Goal: Task Accomplishment & Management: Use online tool/utility

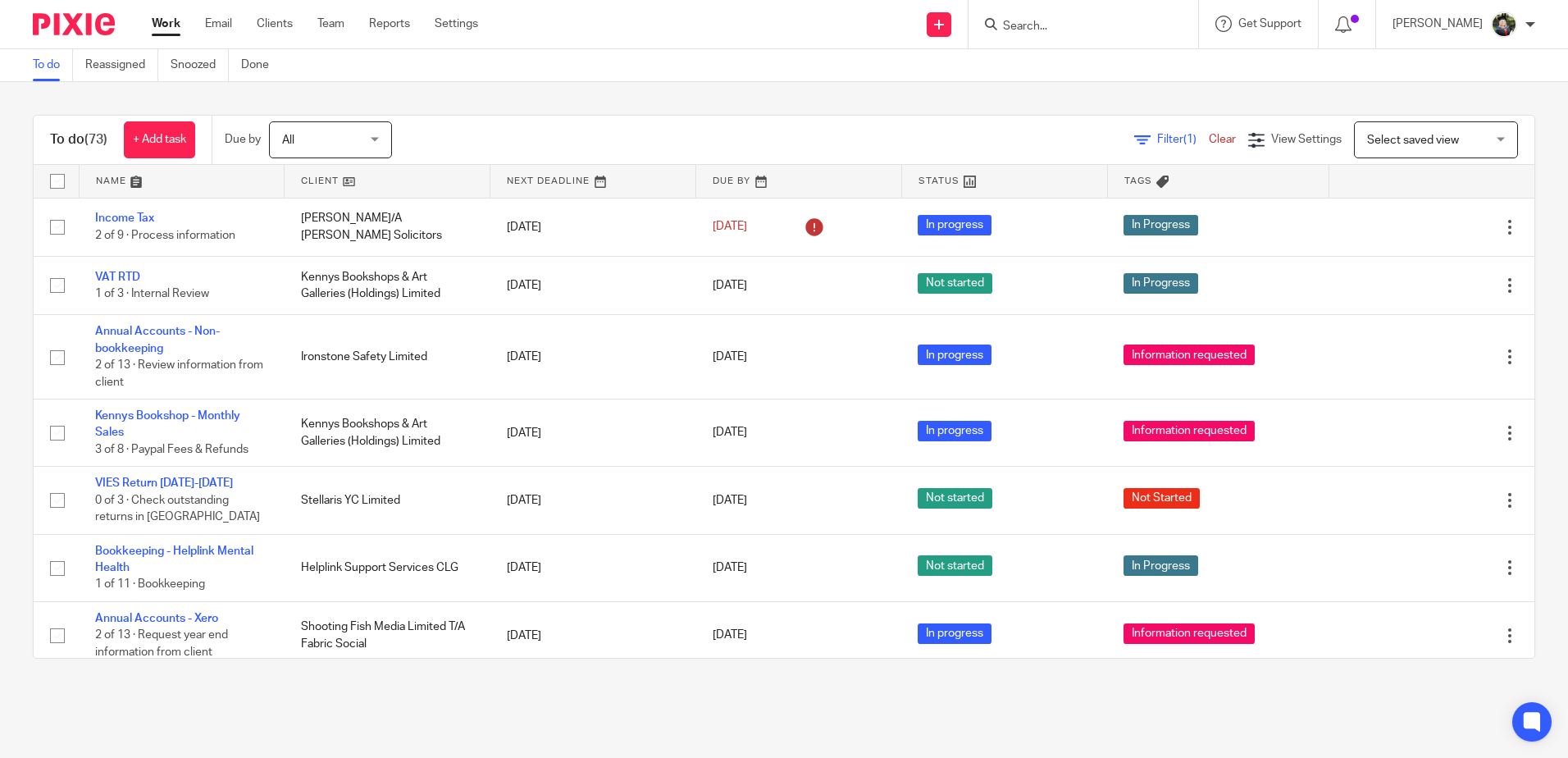
click at [1038, 25] on input "Search" at bounding box center [1075, 27] width 147 height 15
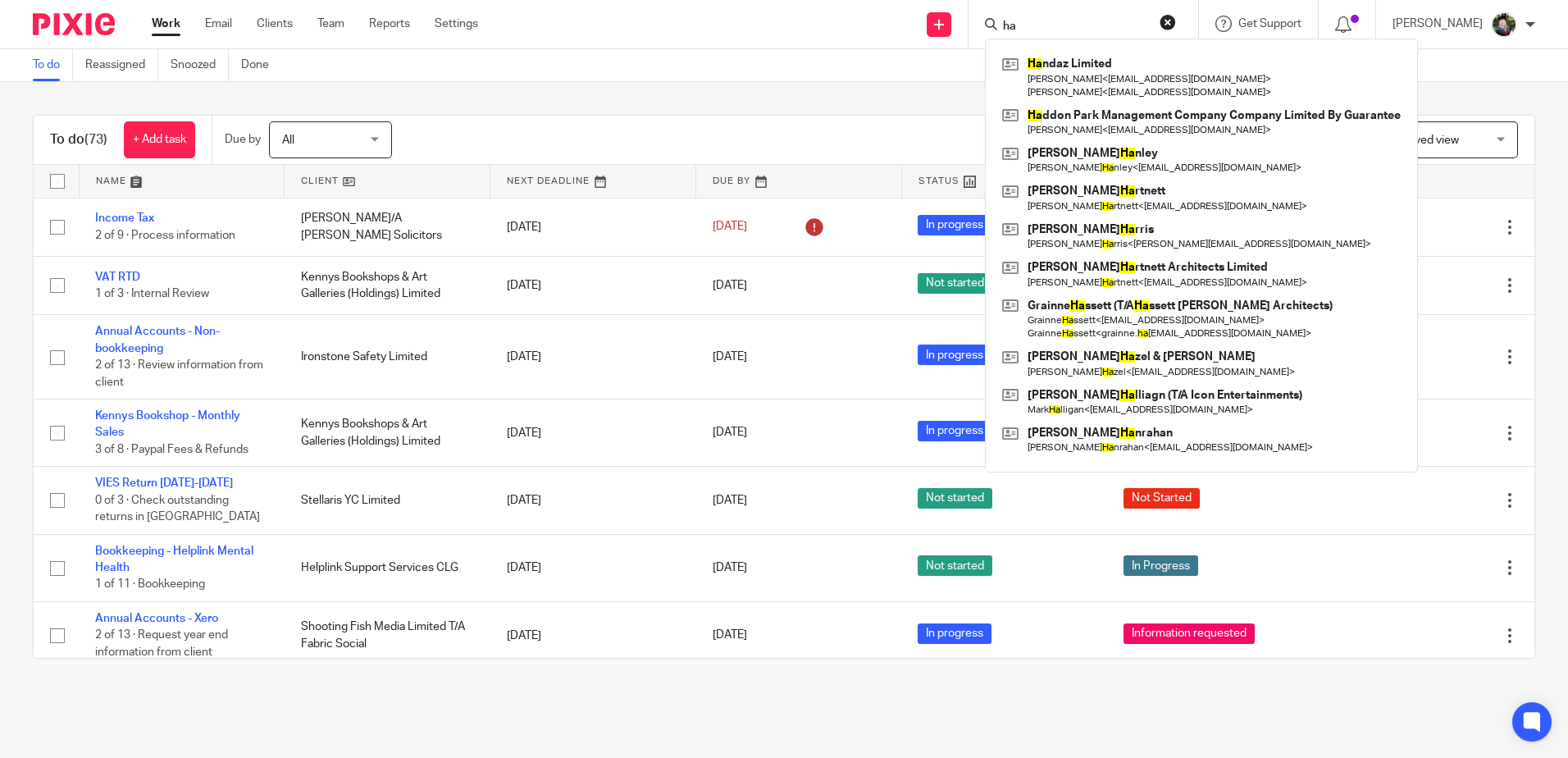
type input "h"
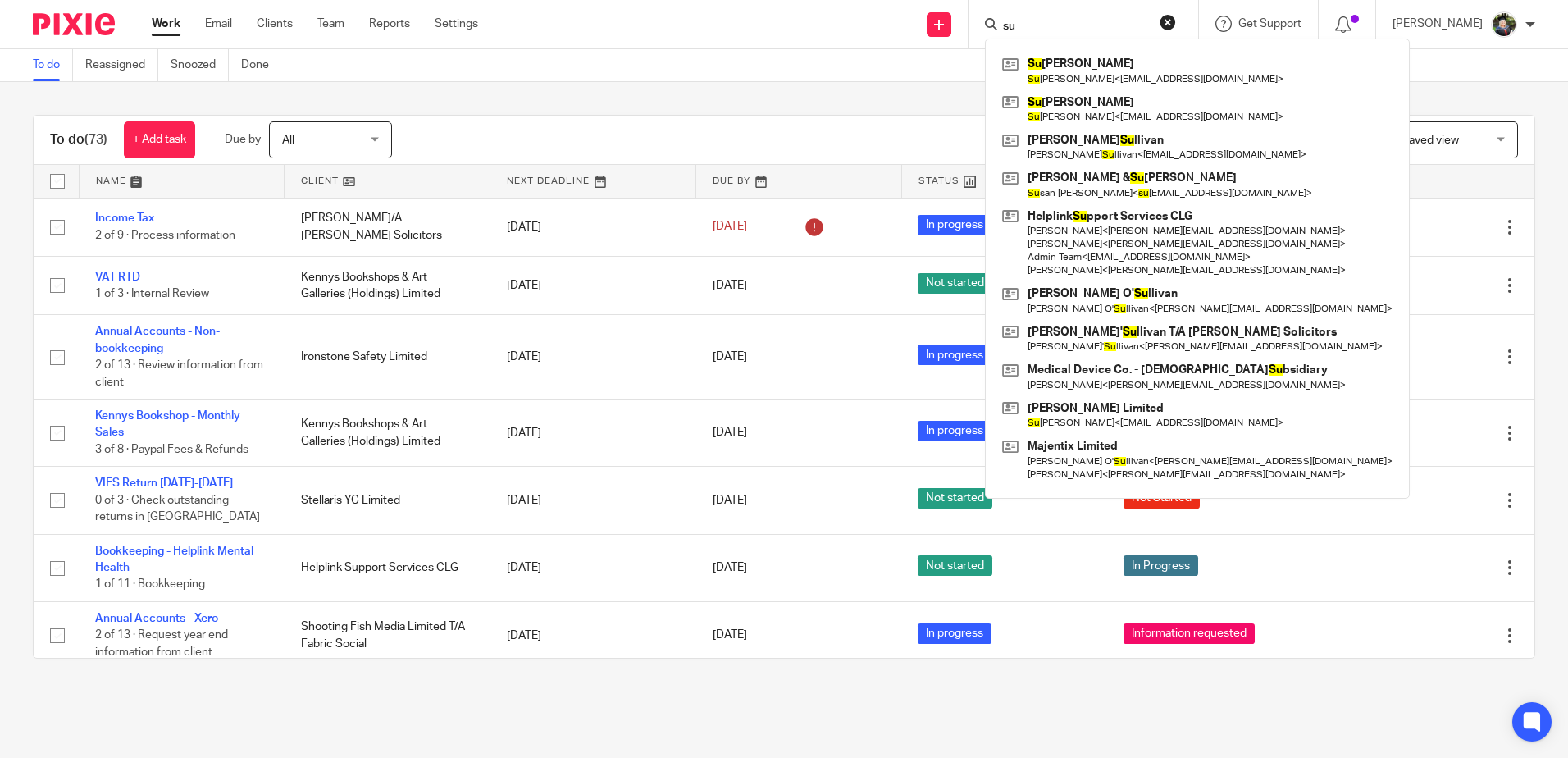
type input "s"
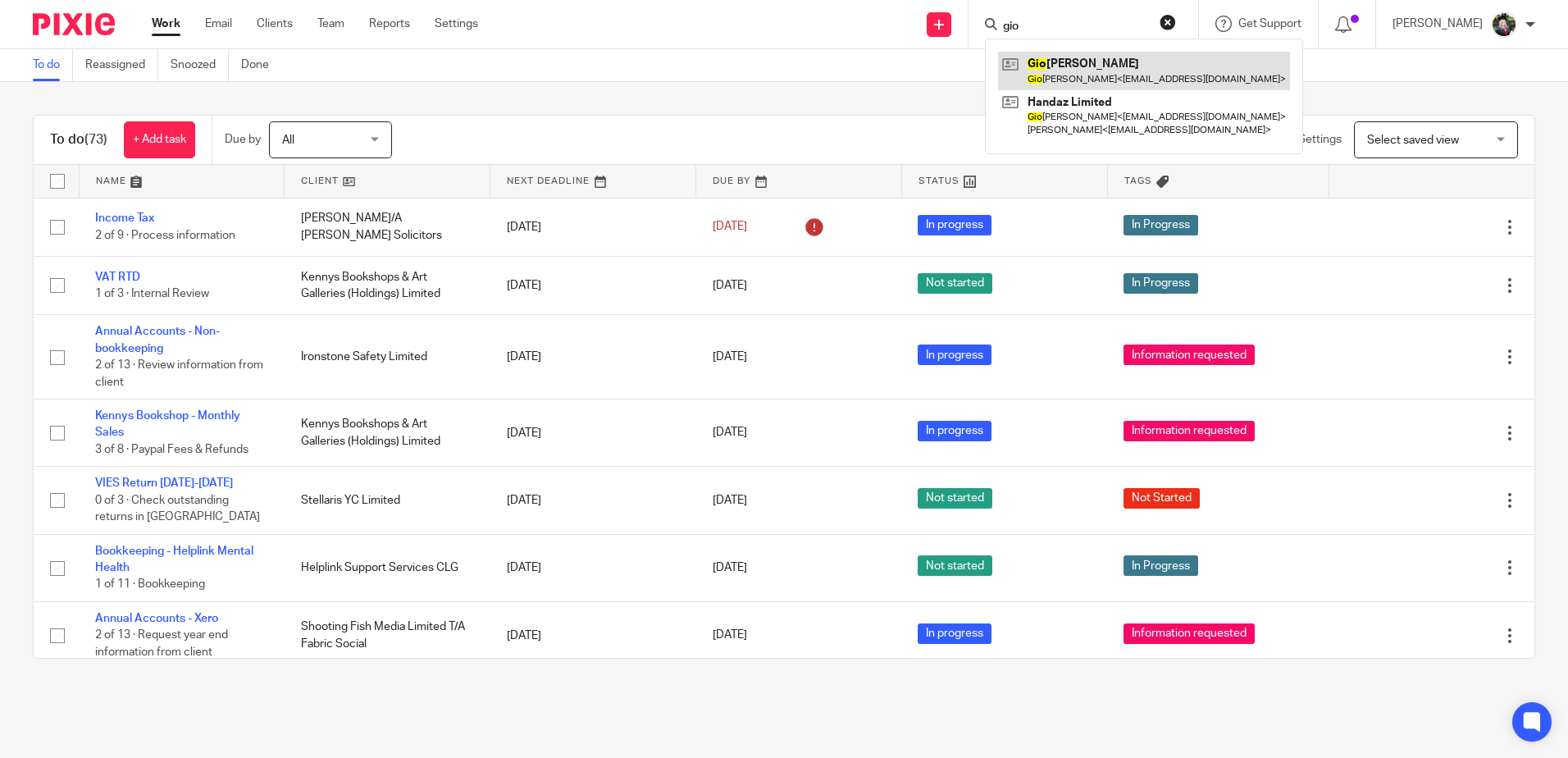
type input "gio"
click at [1087, 64] on link at bounding box center [1144, 71] width 292 height 38
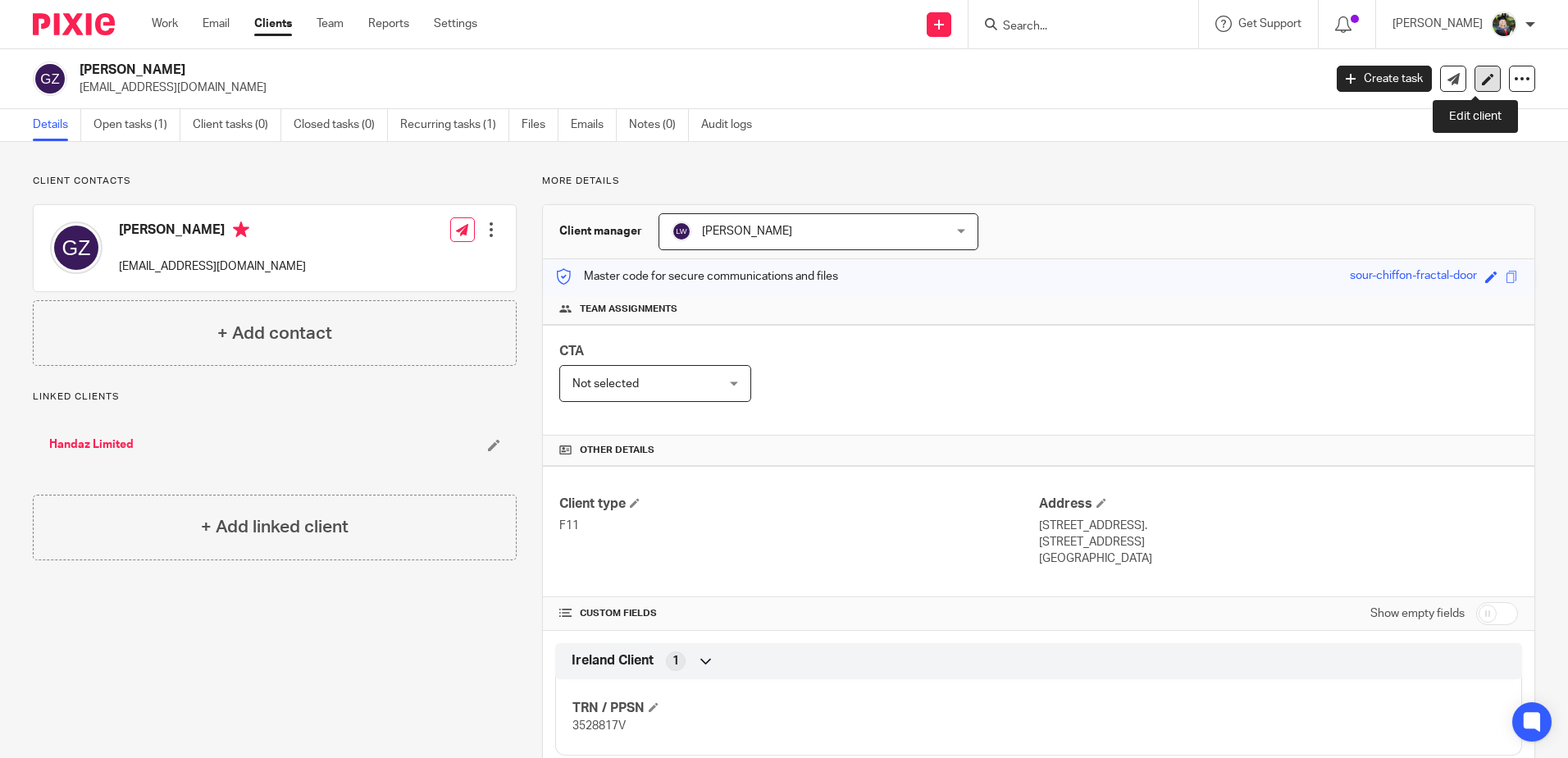
click at [1482, 77] on icon at bounding box center [1488, 78] width 12 height 12
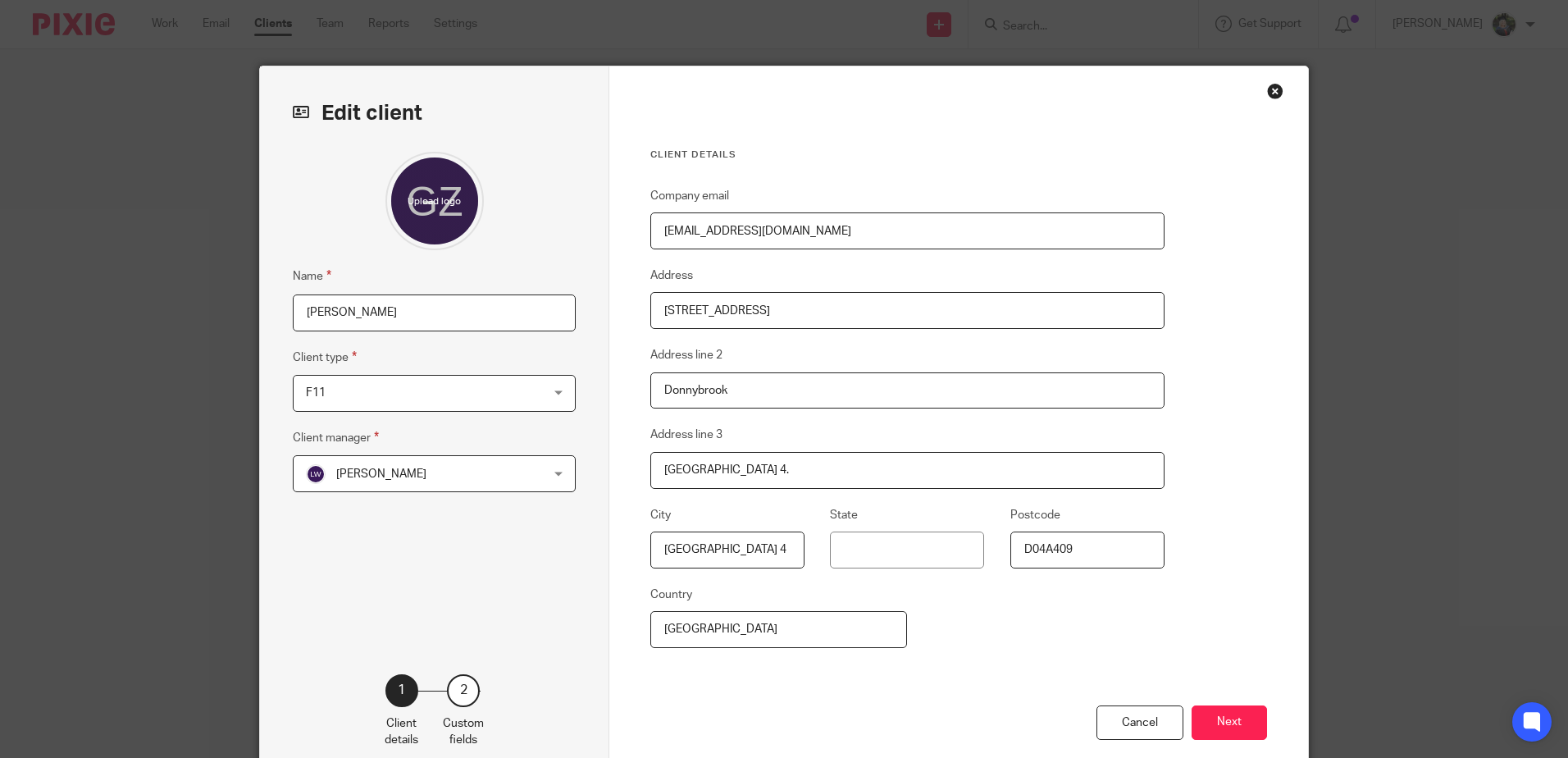
click at [344, 303] on input "Giovanni Zaidan" at bounding box center [434, 312] width 283 height 37
click at [378, 312] on input "Giovanni & Suzanne Zaidan" at bounding box center [434, 312] width 283 height 37
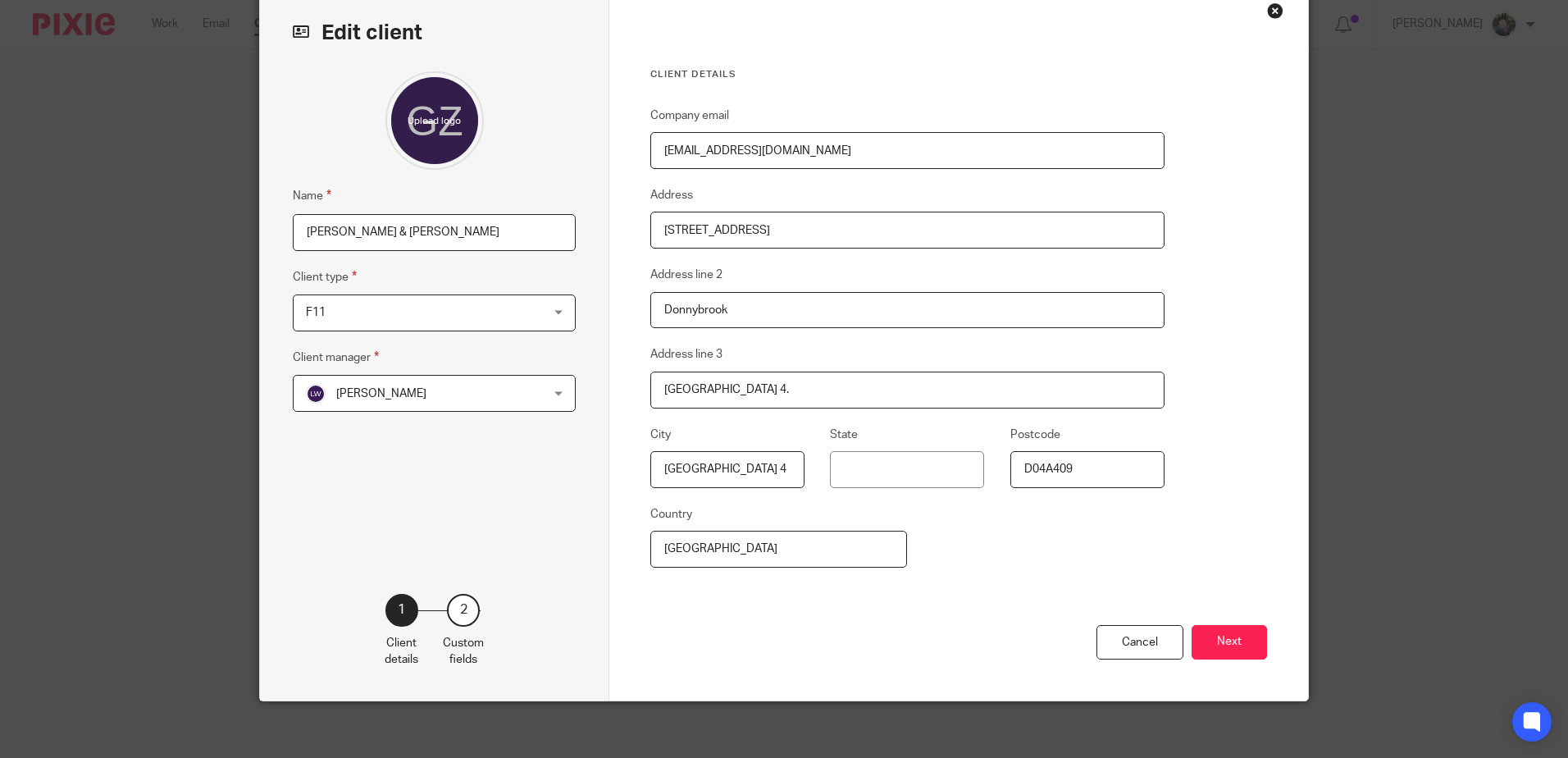
scroll to position [90, 0]
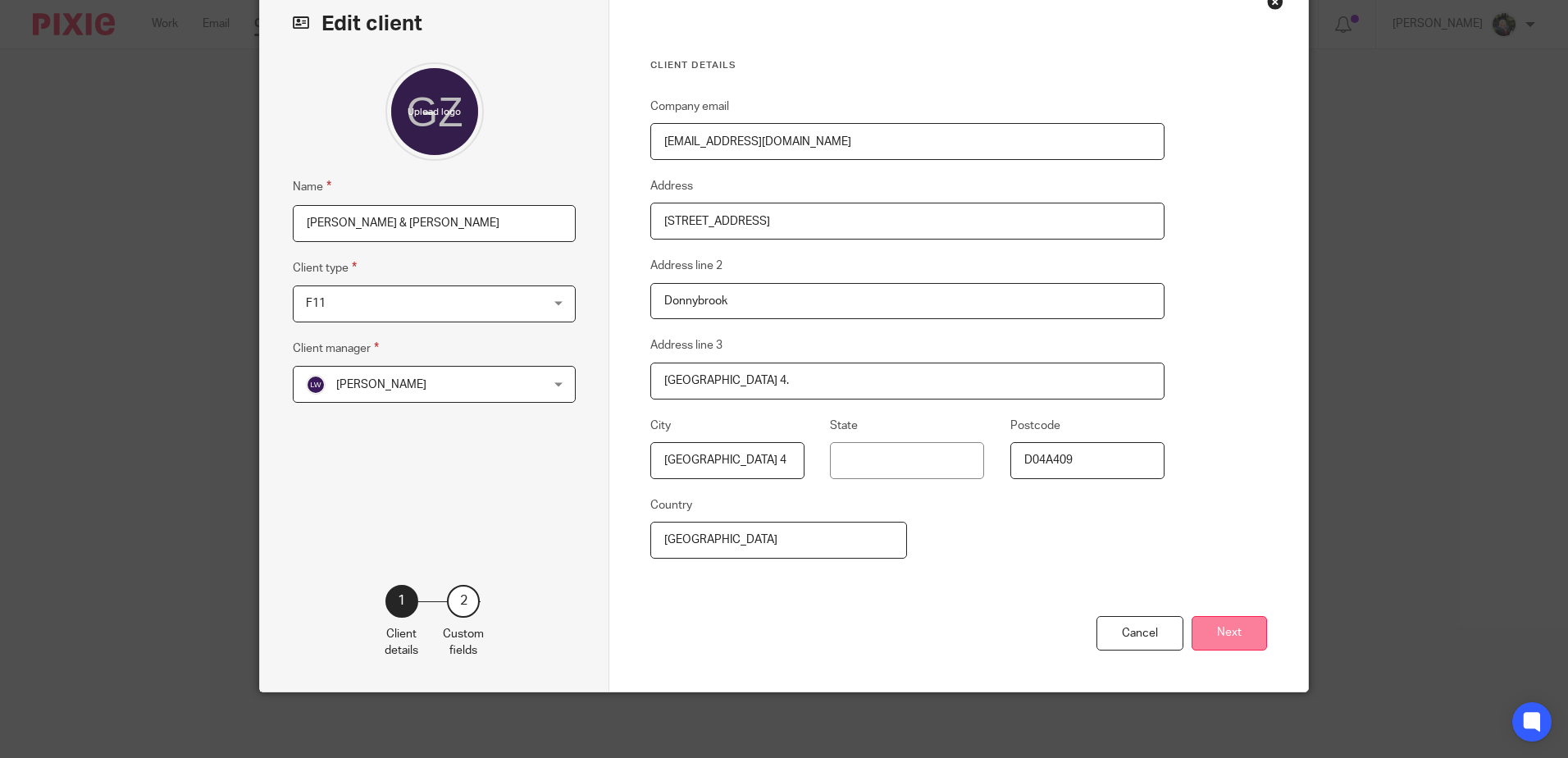
type input "[PERSON_NAME] & [PERSON_NAME]"
click at [1235, 629] on button "Next" at bounding box center [1230, 633] width 76 height 35
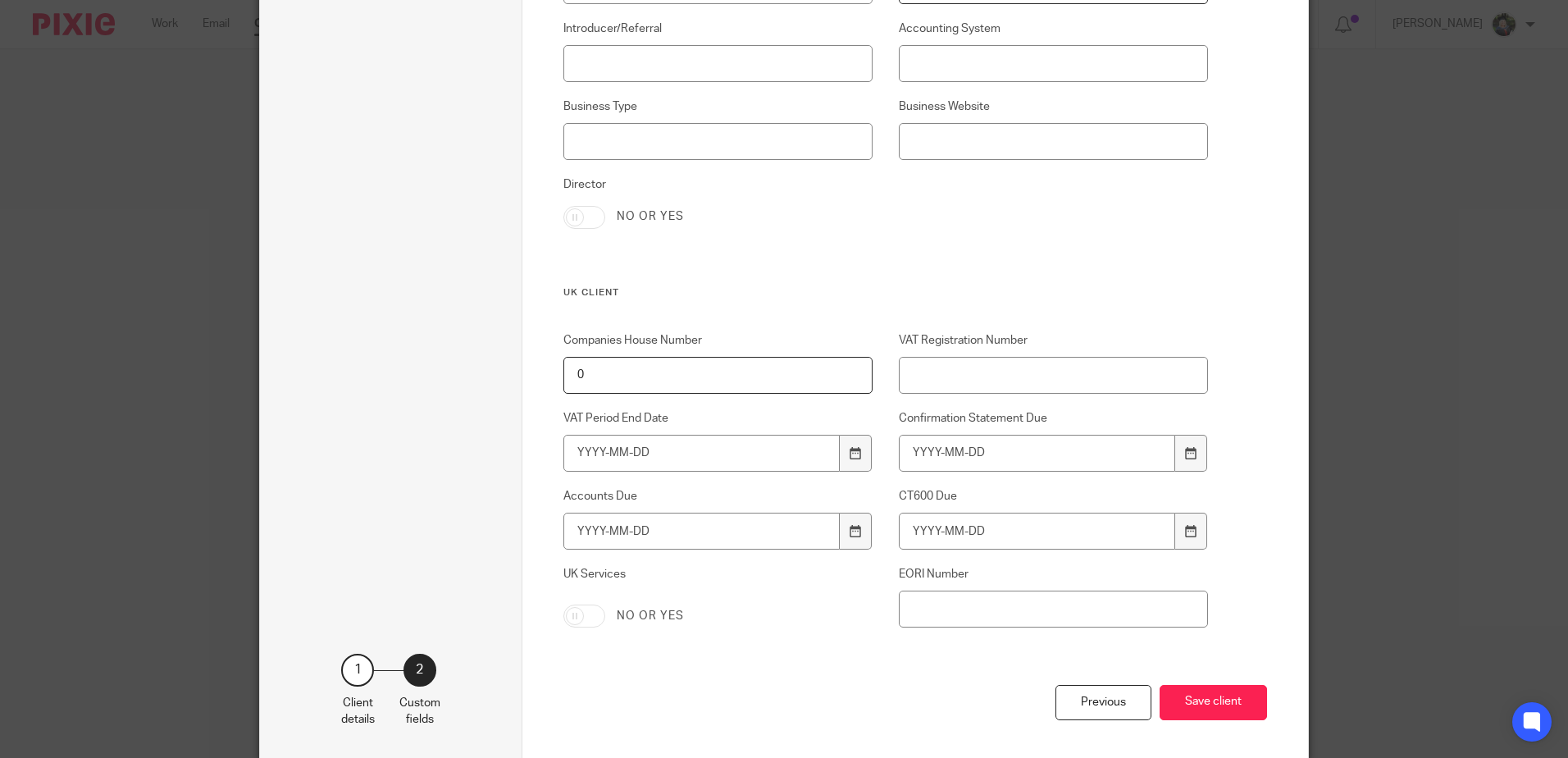
scroll to position [1405, 0]
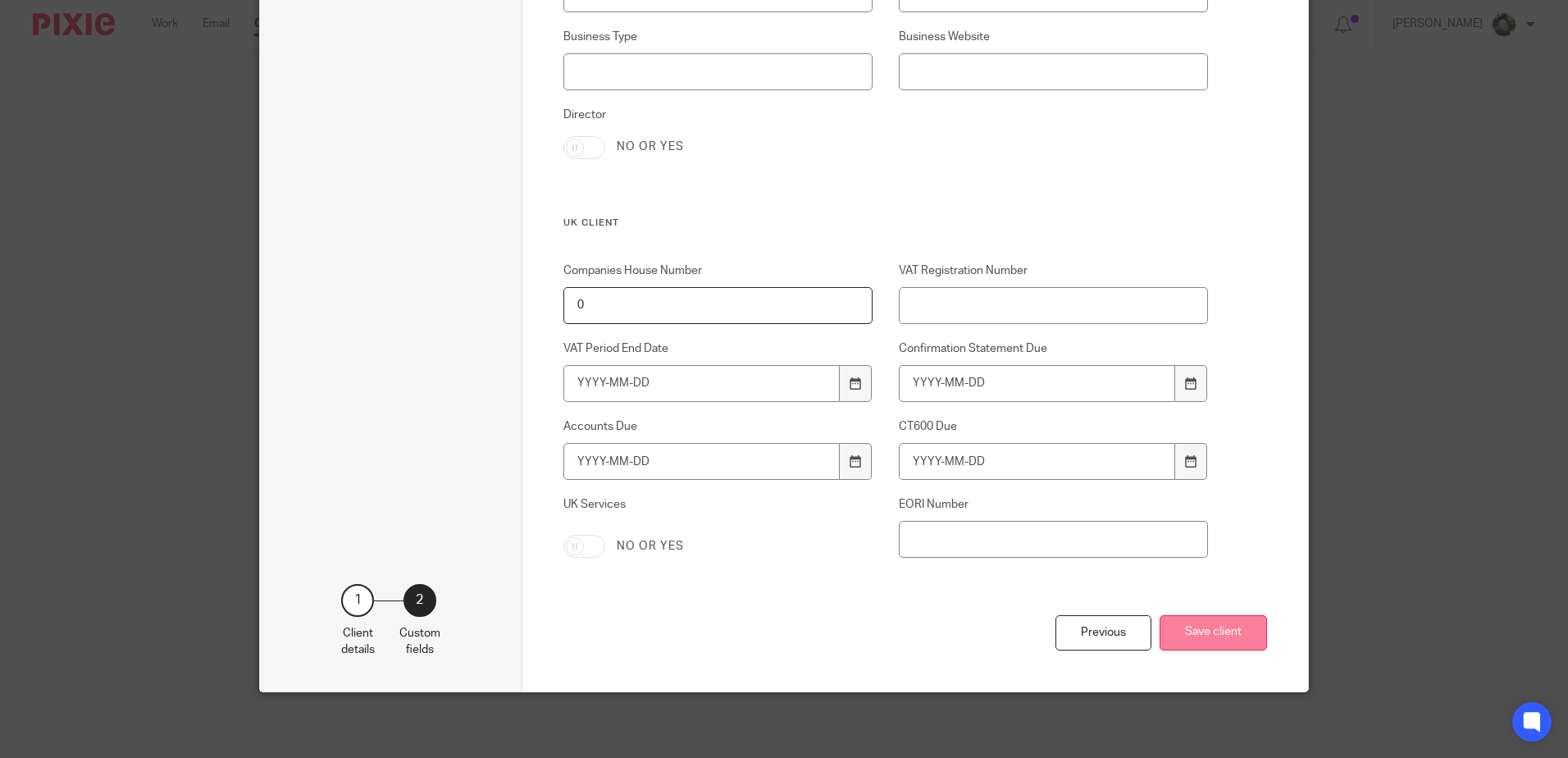
click at [1192, 629] on button "Save client" at bounding box center [1214, 632] width 108 height 35
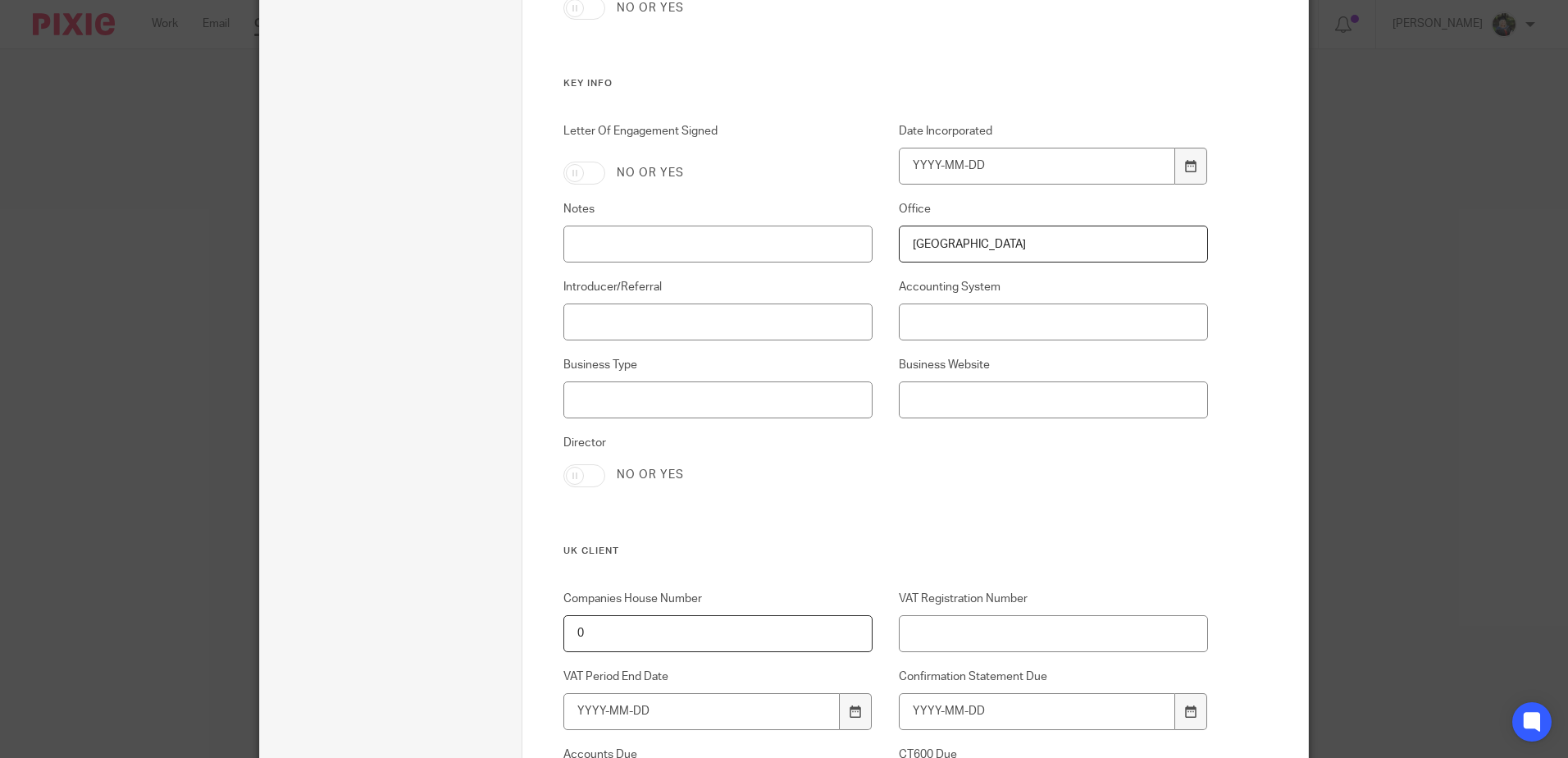
scroll to position [1058, 0]
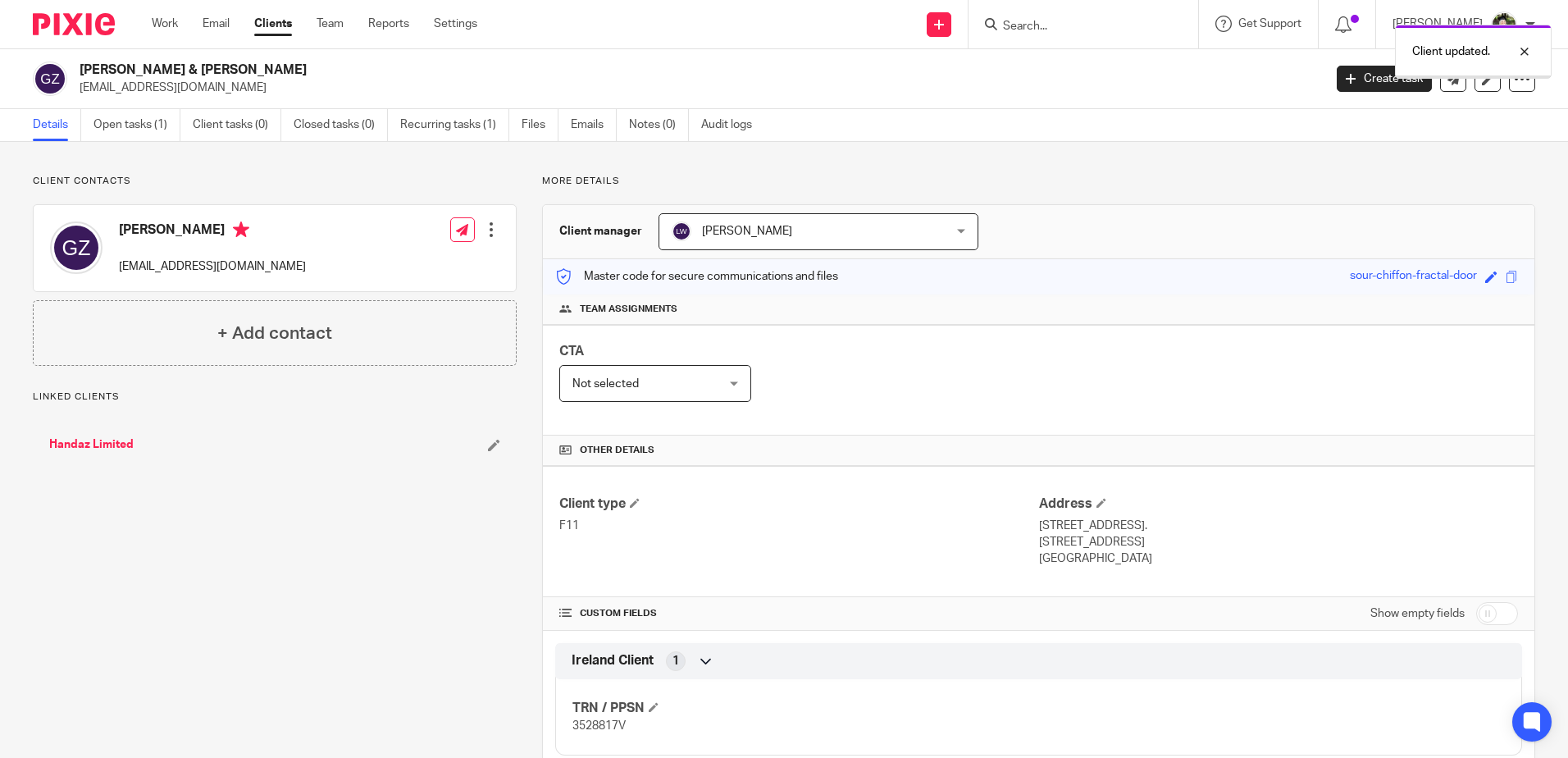
click at [1037, 41] on div "Client updated." at bounding box center [1167, 47] width 767 height 62
click at [1036, 26] on div "Client updated." at bounding box center [1167, 47] width 767 height 62
click at [1044, 27] on div "Client updated." at bounding box center [1167, 47] width 767 height 62
click at [1526, 49] on div at bounding box center [1511, 51] width 44 height 20
drag, startPoint x: 1062, startPoint y: 24, endPoint x: 1024, endPoint y: 34, distance: 39.3
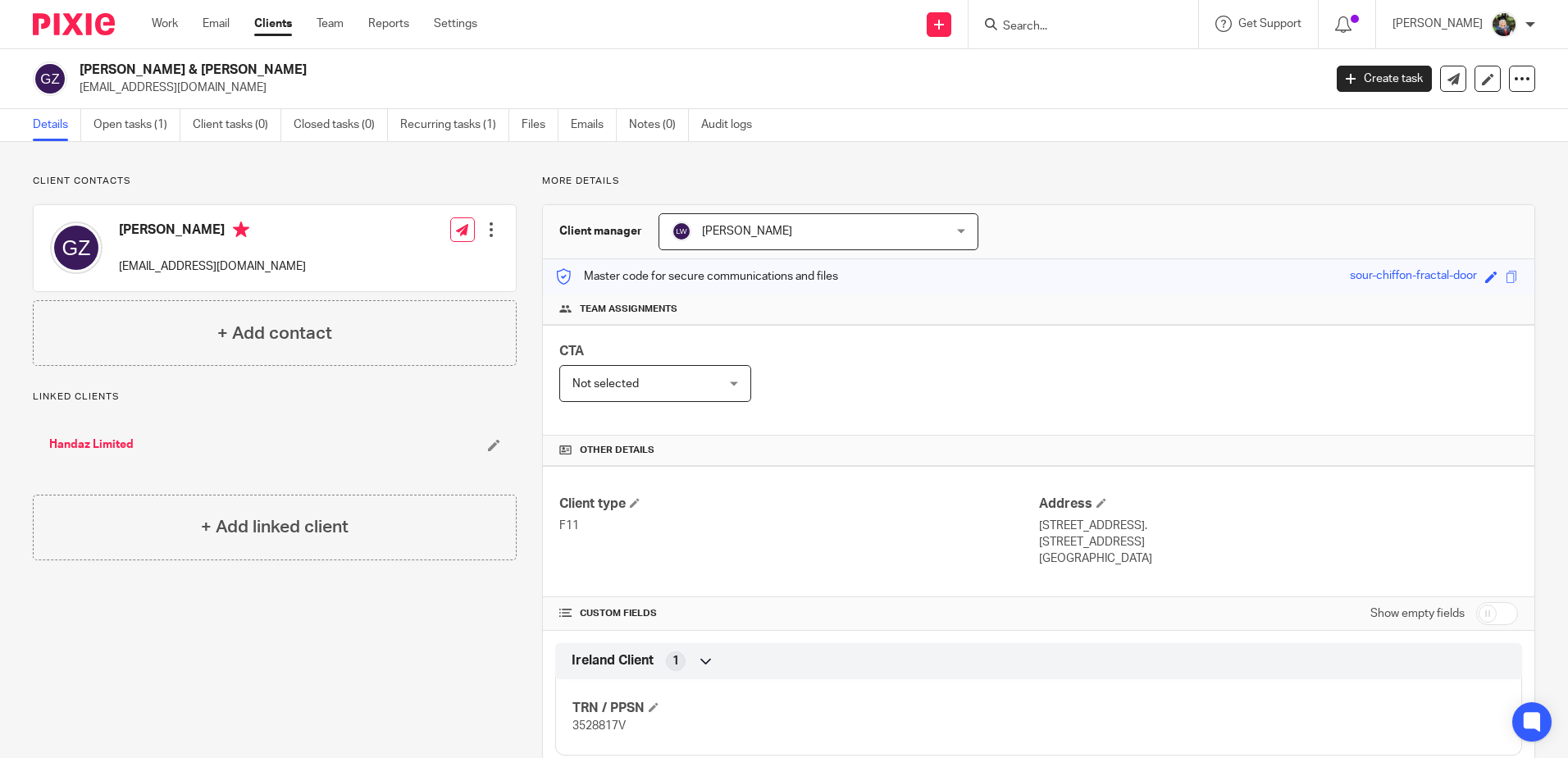
click at [1056, 26] on input "Search" at bounding box center [1075, 27] width 147 height 15
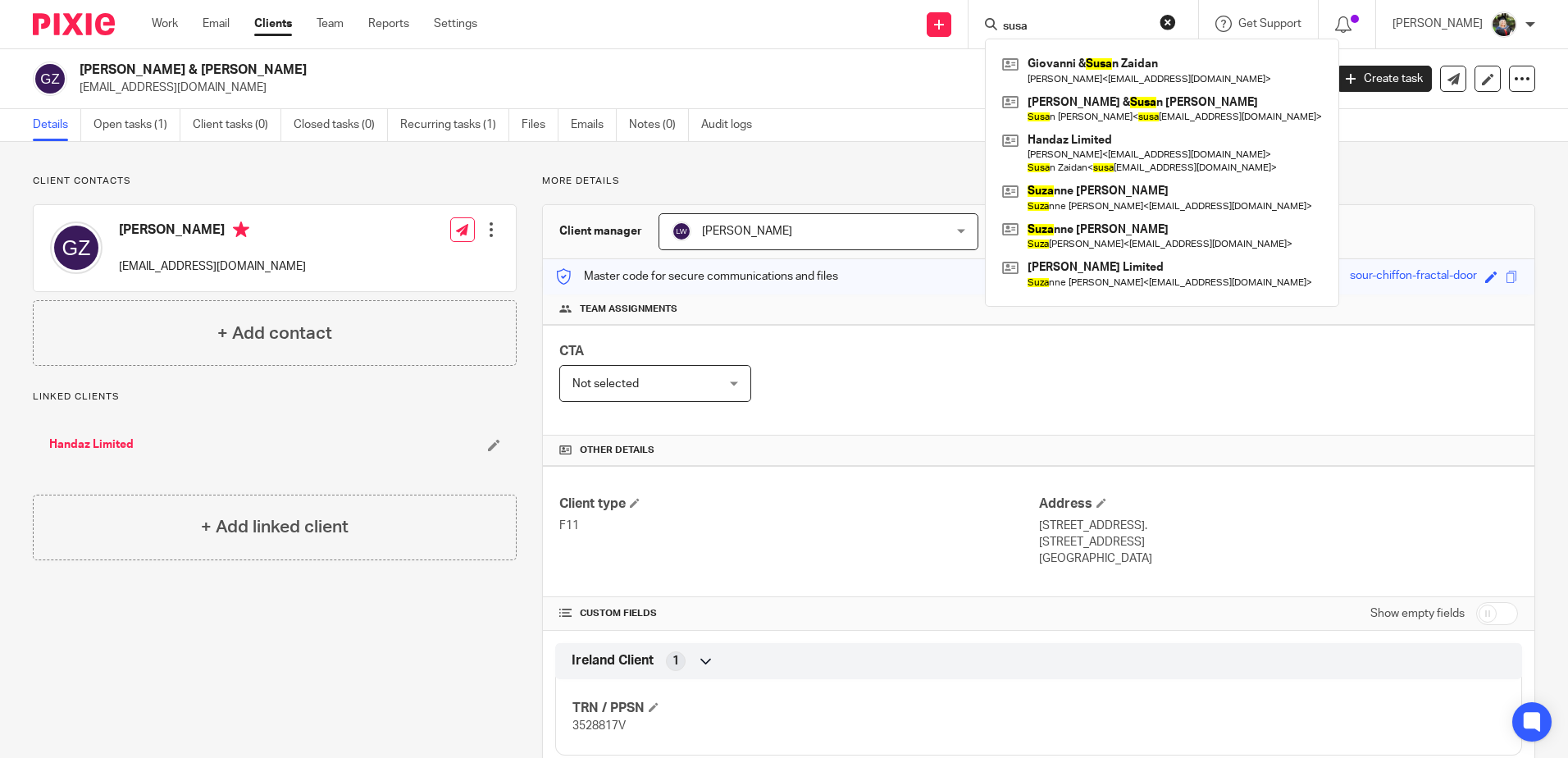
type input "susa"
click at [332, 178] on p "Client contacts" at bounding box center [275, 181] width 484 height 13
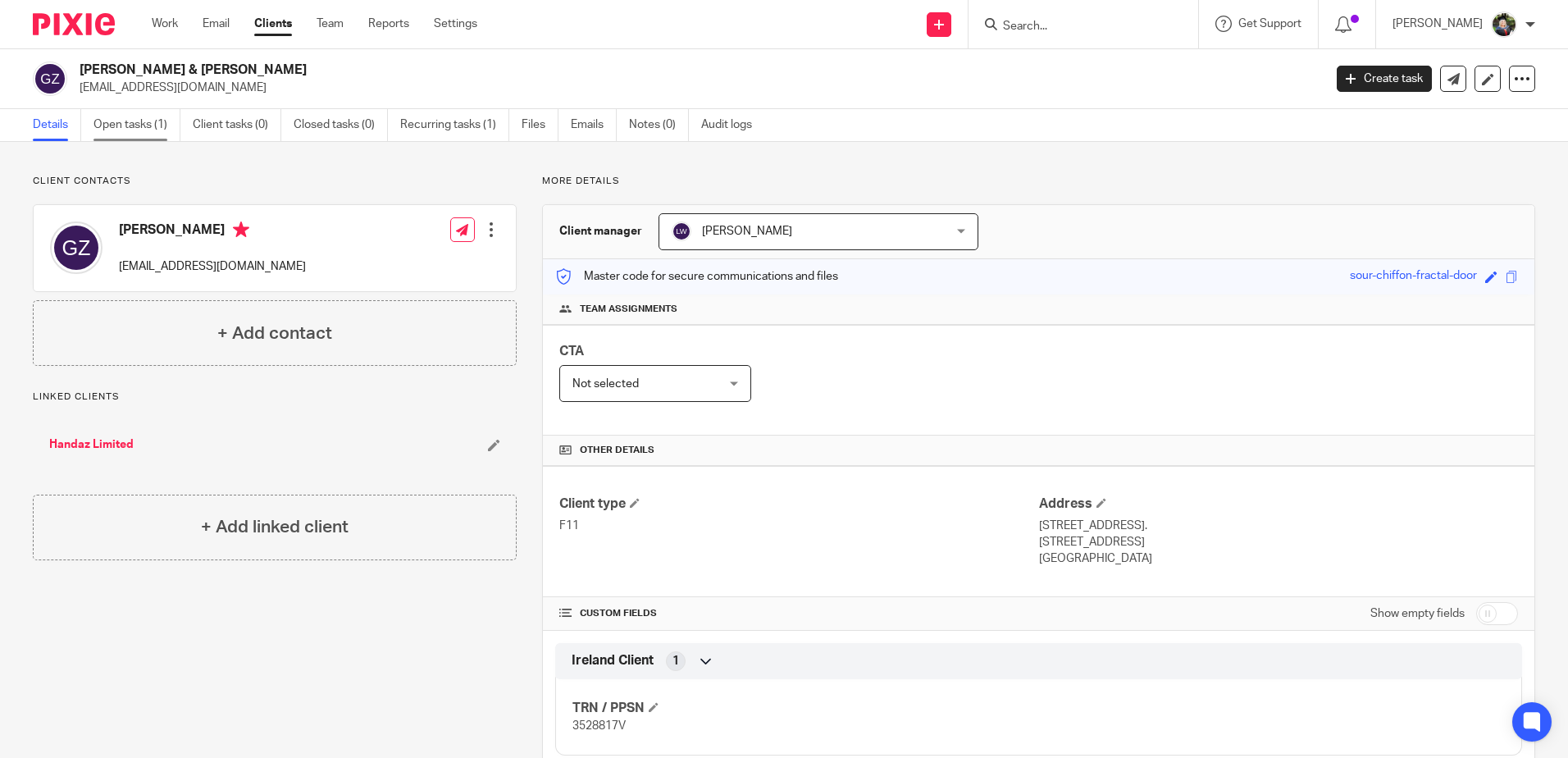
click at [130, 132] on link "Open tasks (1)" at bounding box center [137, 125] width 87 height 32
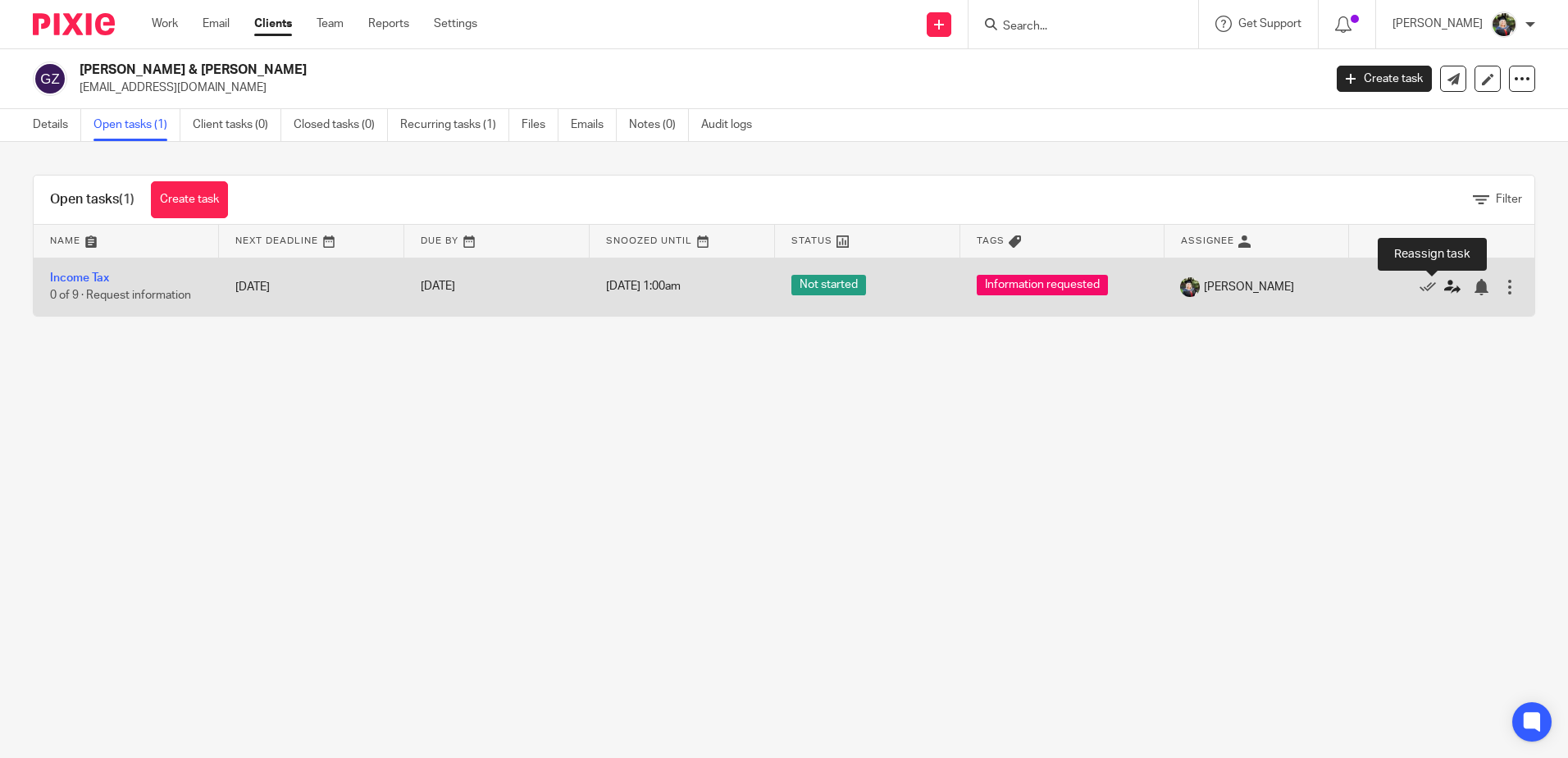
click at [1444, 288] on icon at bounding box center [1452, 286] width 16 height 16
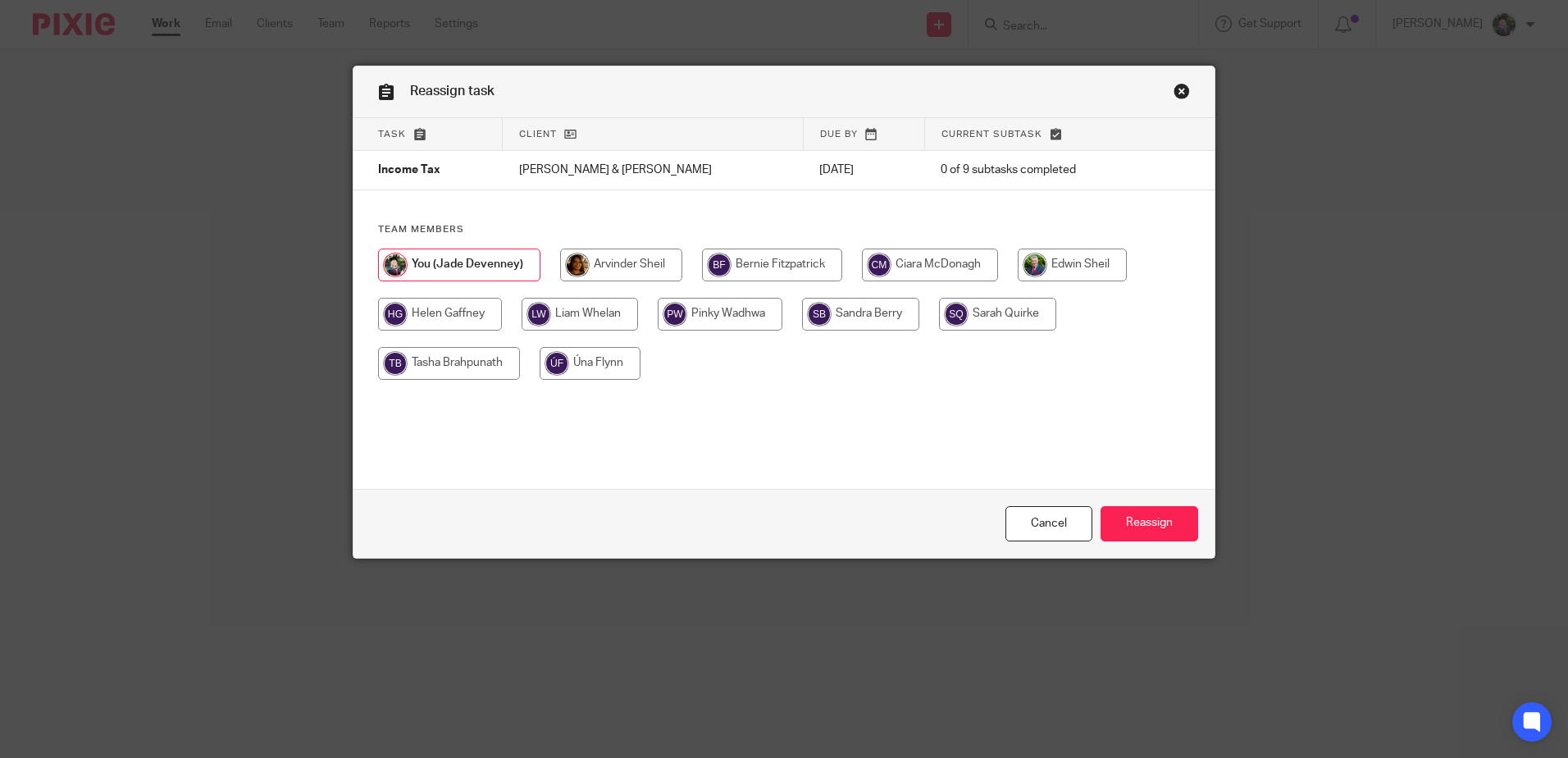
click at [581, 309] on input "radio" at bounding box center [579, 314] width 116 height 33
radio input "true"
click at [1168, 532] on input "Reassign" at bounding box center [1148, 523] width 97 height 35
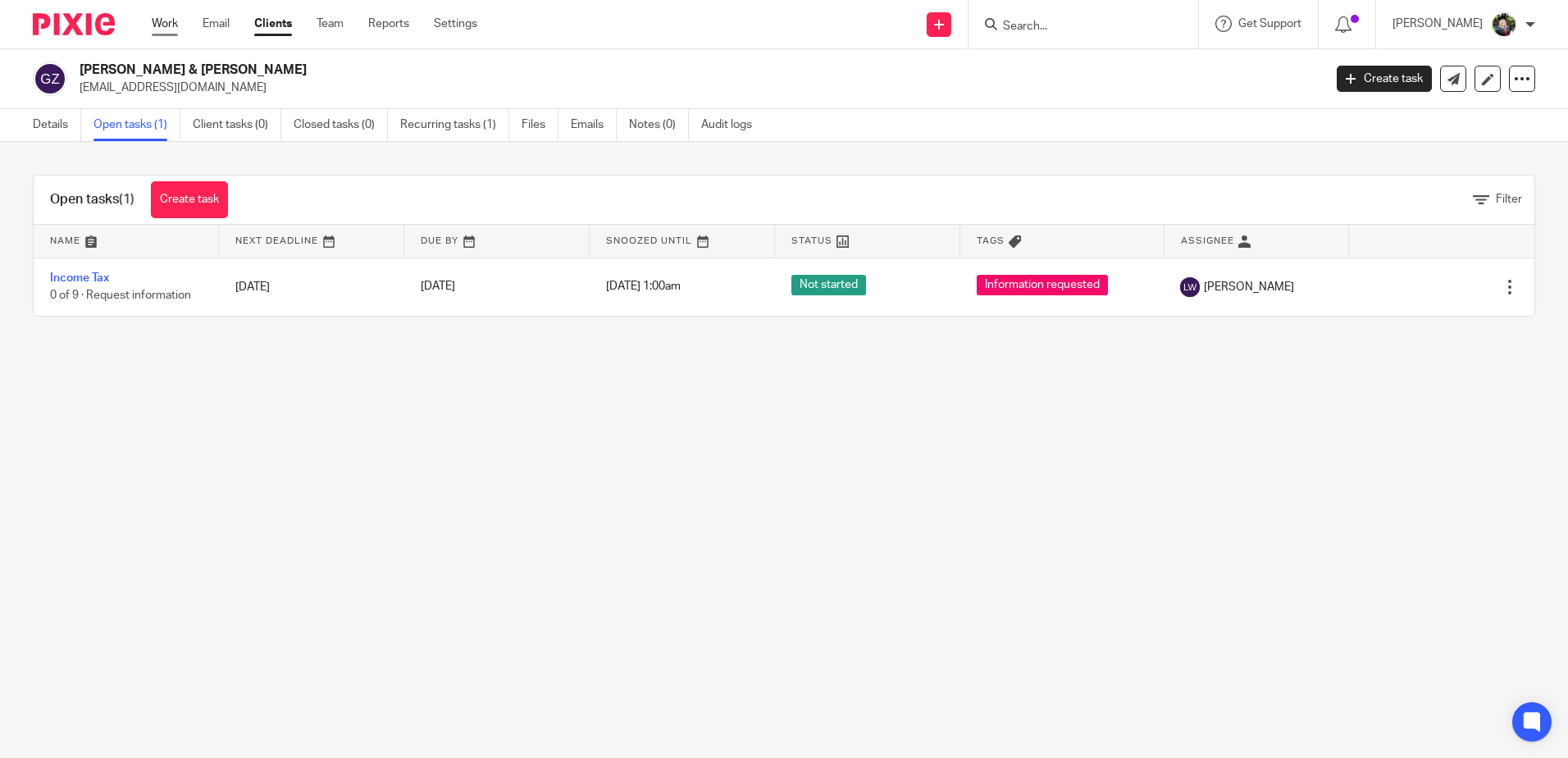
click at [175, 24] on link "Work" at bounding box center [165, 23] width 26 height 16
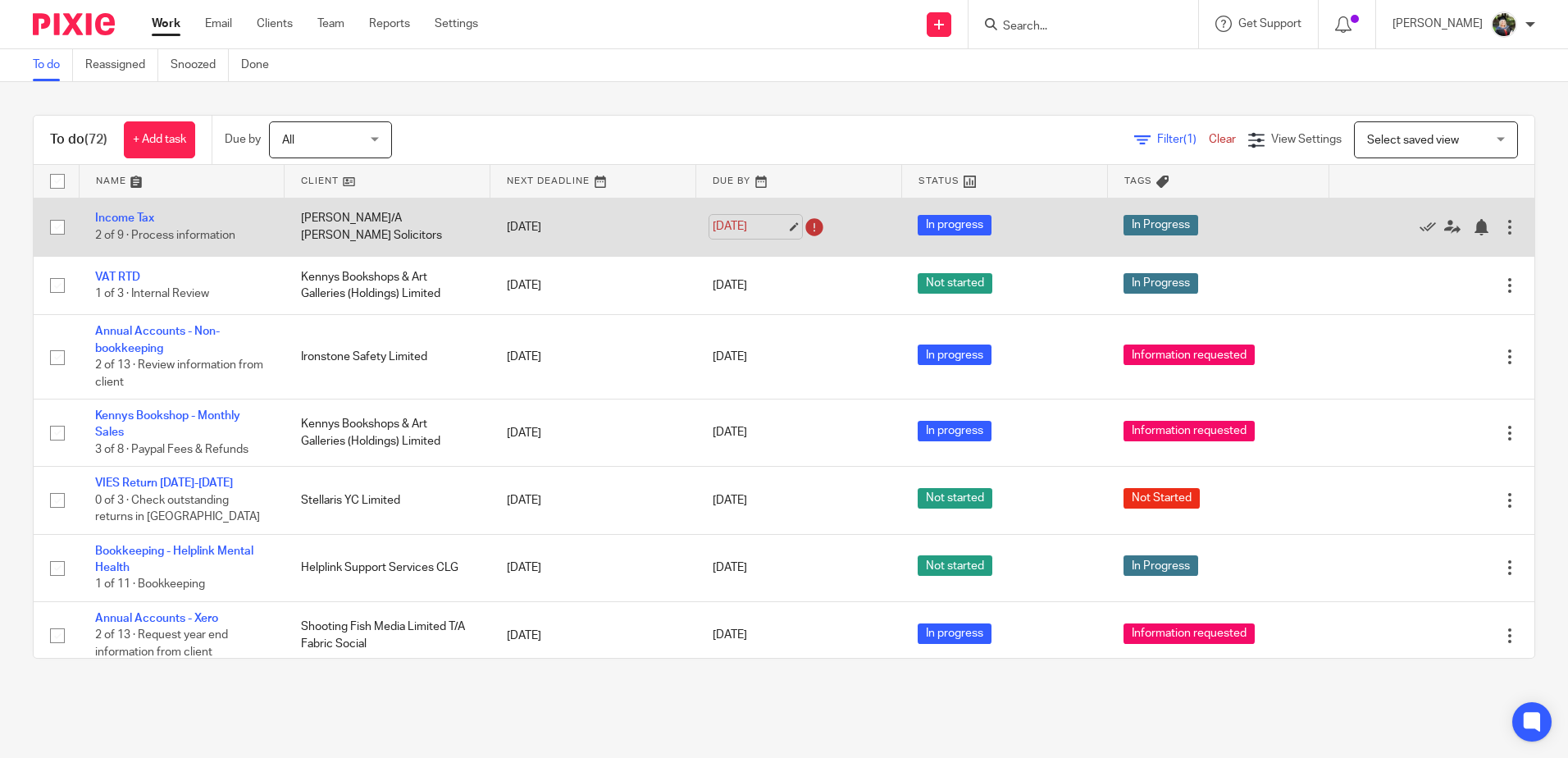
click at [738, 234] on link "8 Aug 2025" at bounding box center [750, 227] width 74 height 17
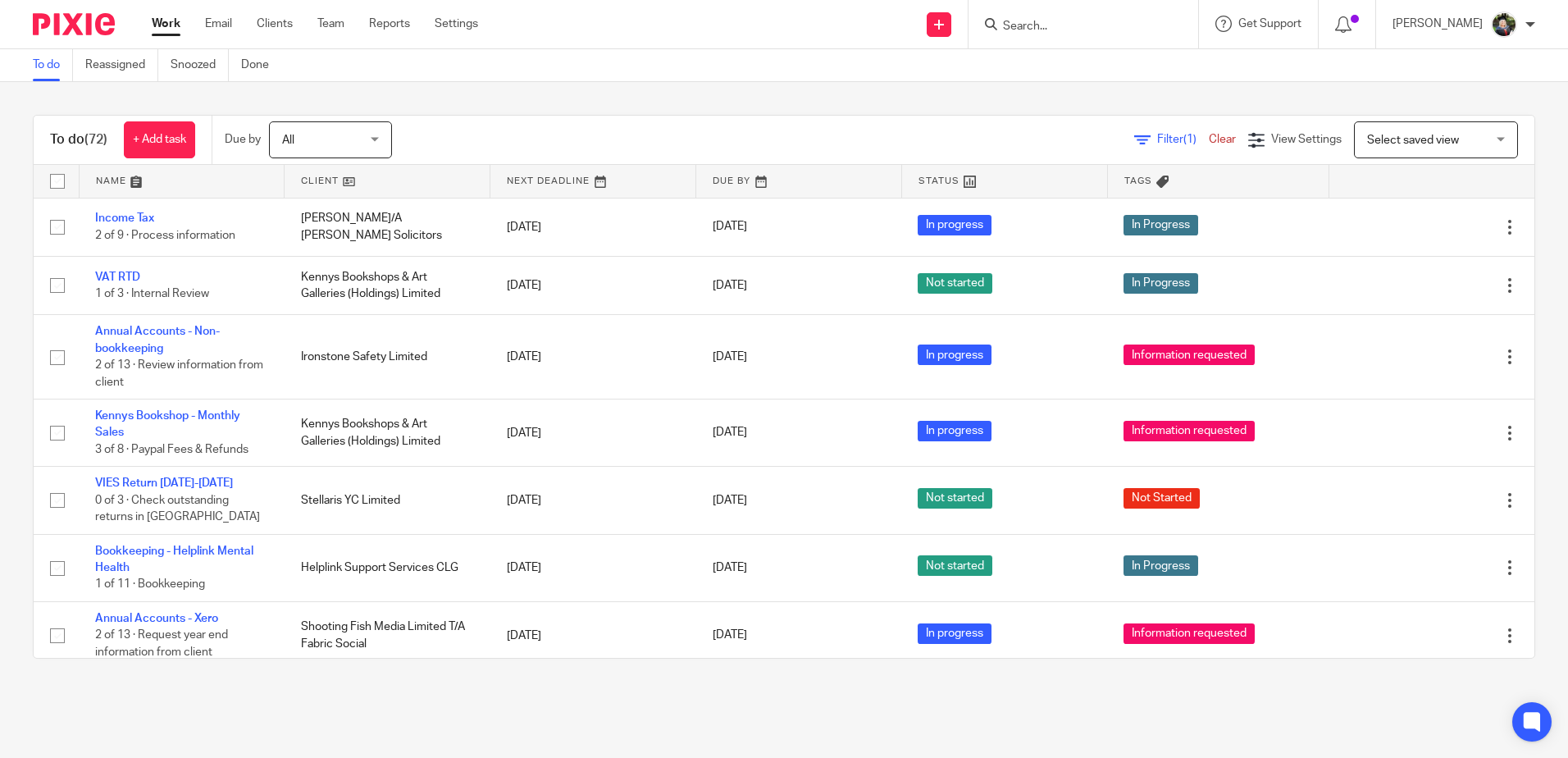
click at [1110, 14] on form at bounding box center [1088, 25] width 175 height 21
click at [1079, 26] on input "Search" at bounding box center [1075, 27] width 147 height 15
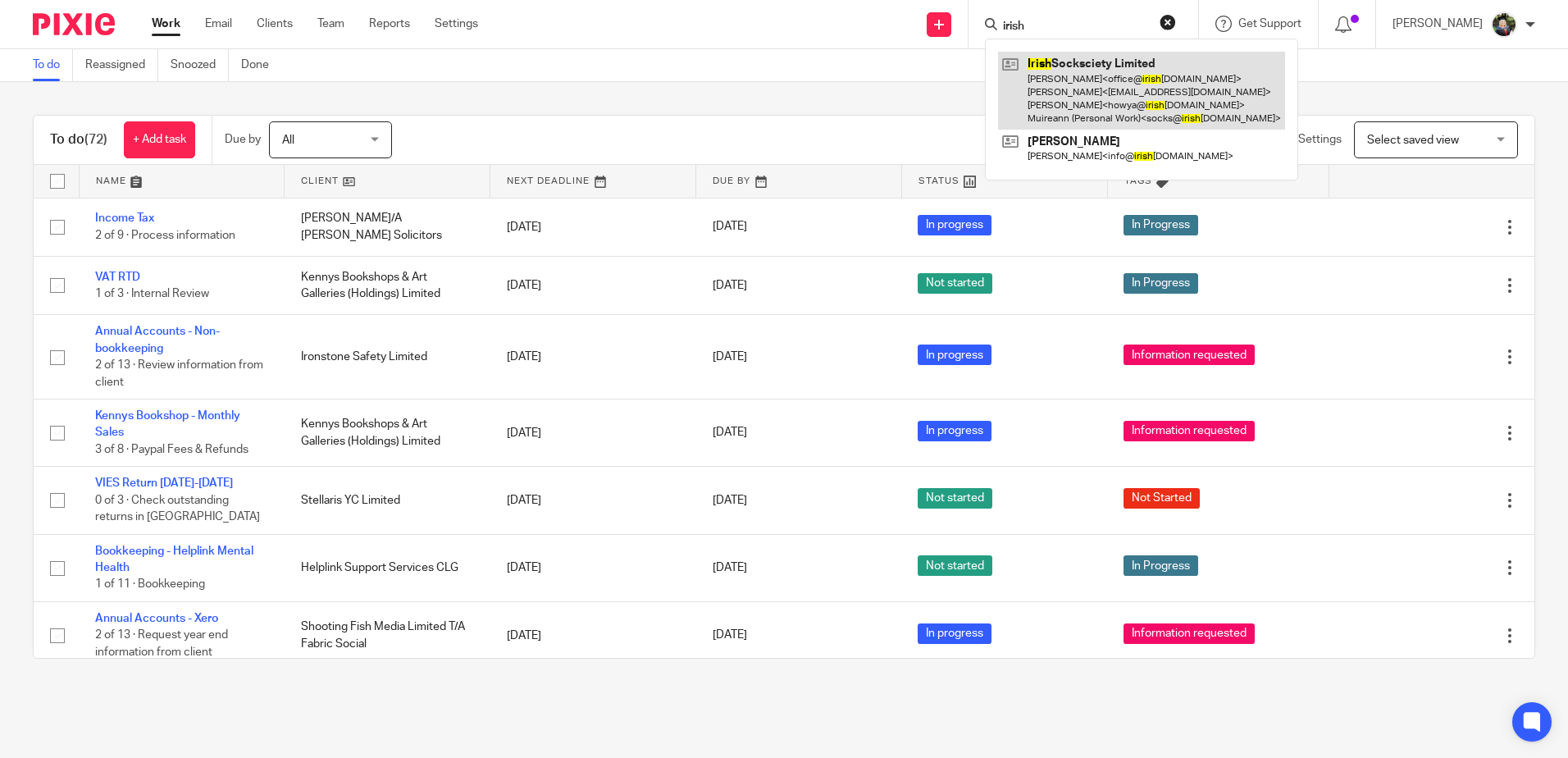
type input "irish"
click at [1083, 96] on link at bounding box center [1142, 91] width 287 height 78
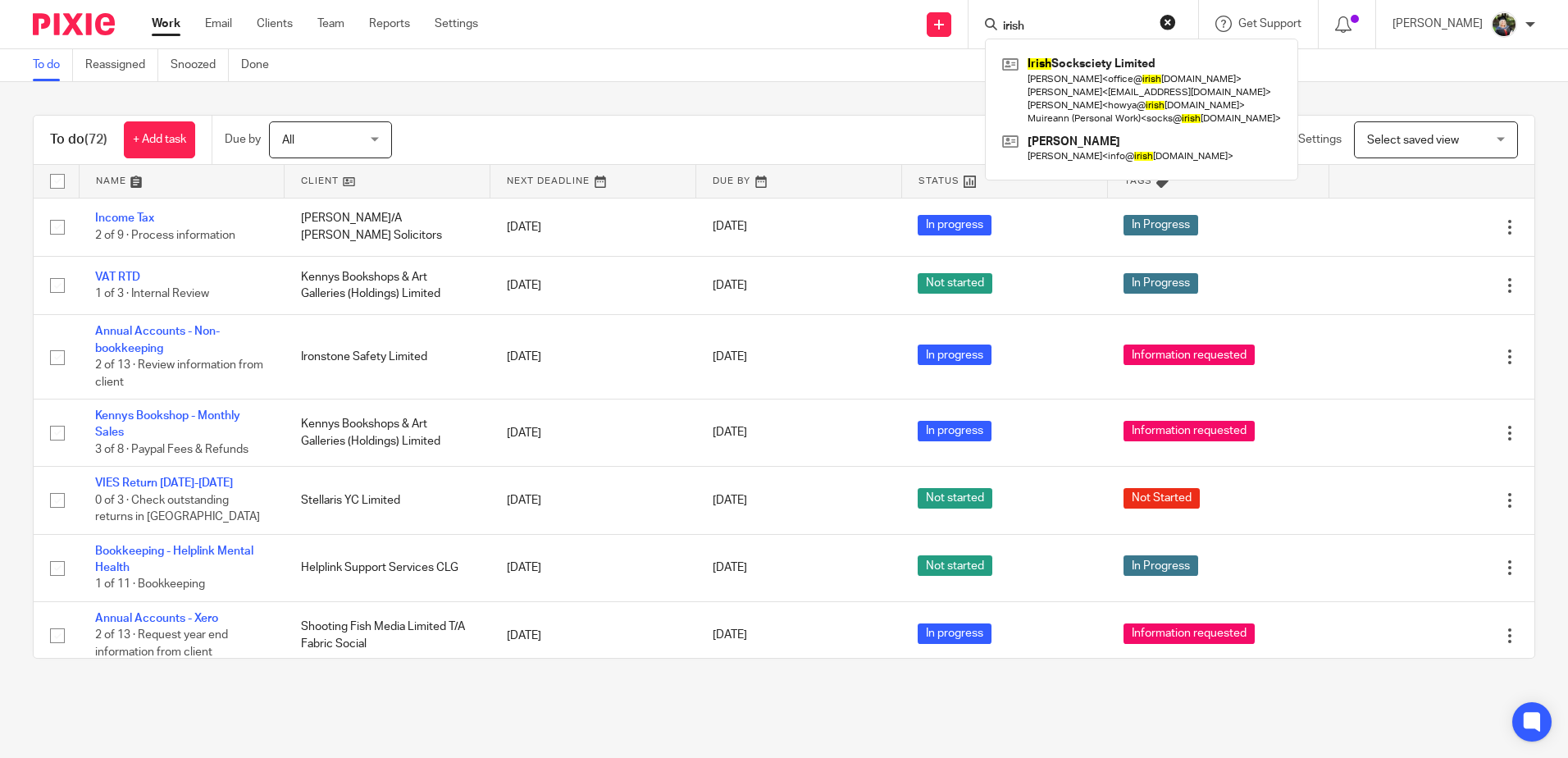
click at [874, 93] on div "To do (72) + Add task Due by All All Today Tomorrow This week Next week This mo…" at bounding box center [784, 387] width 1568 height 610
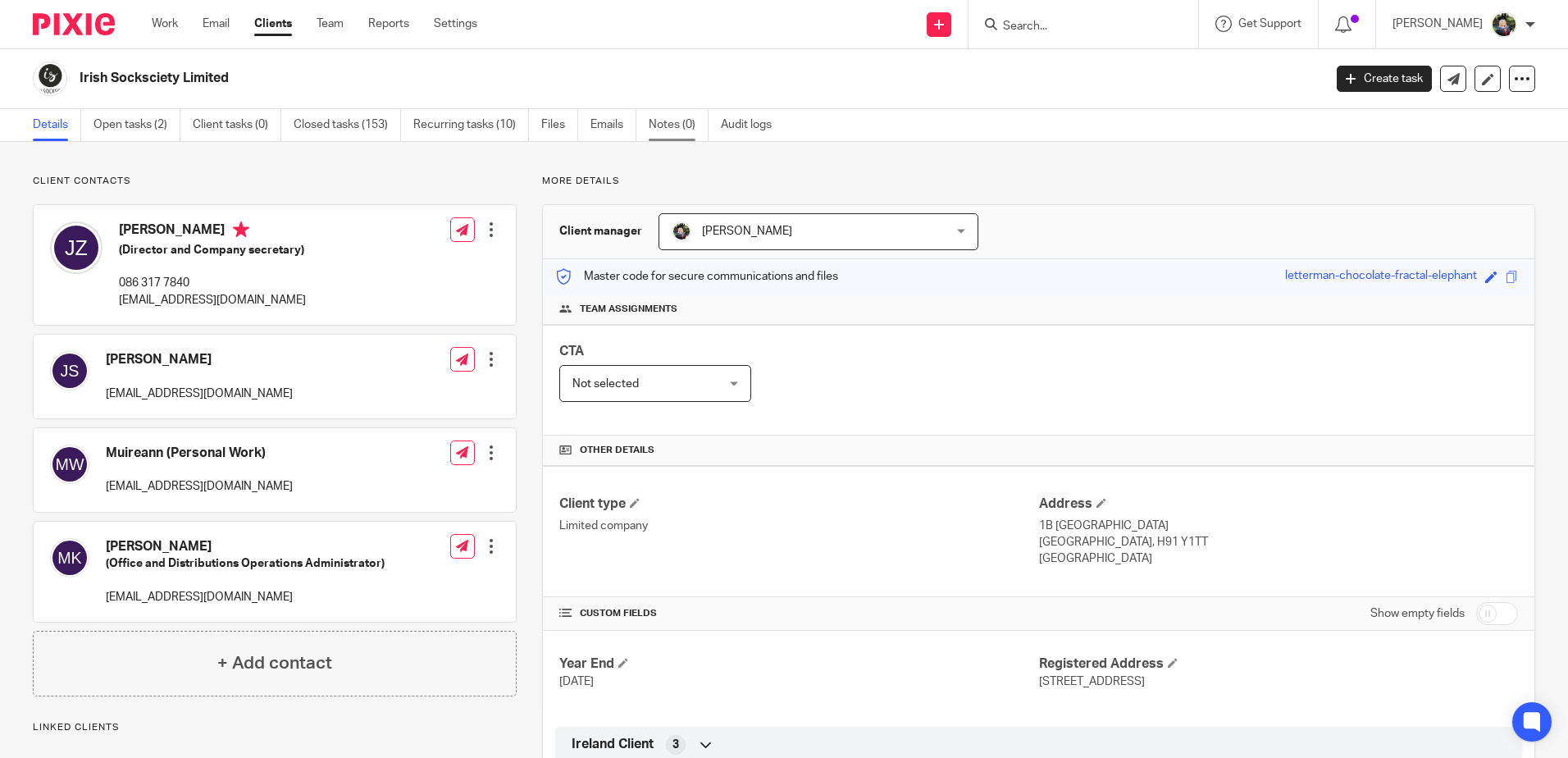
click at [658, 127] on link "Notes (0)" at bounding box center [678, 125] width 60 height 32
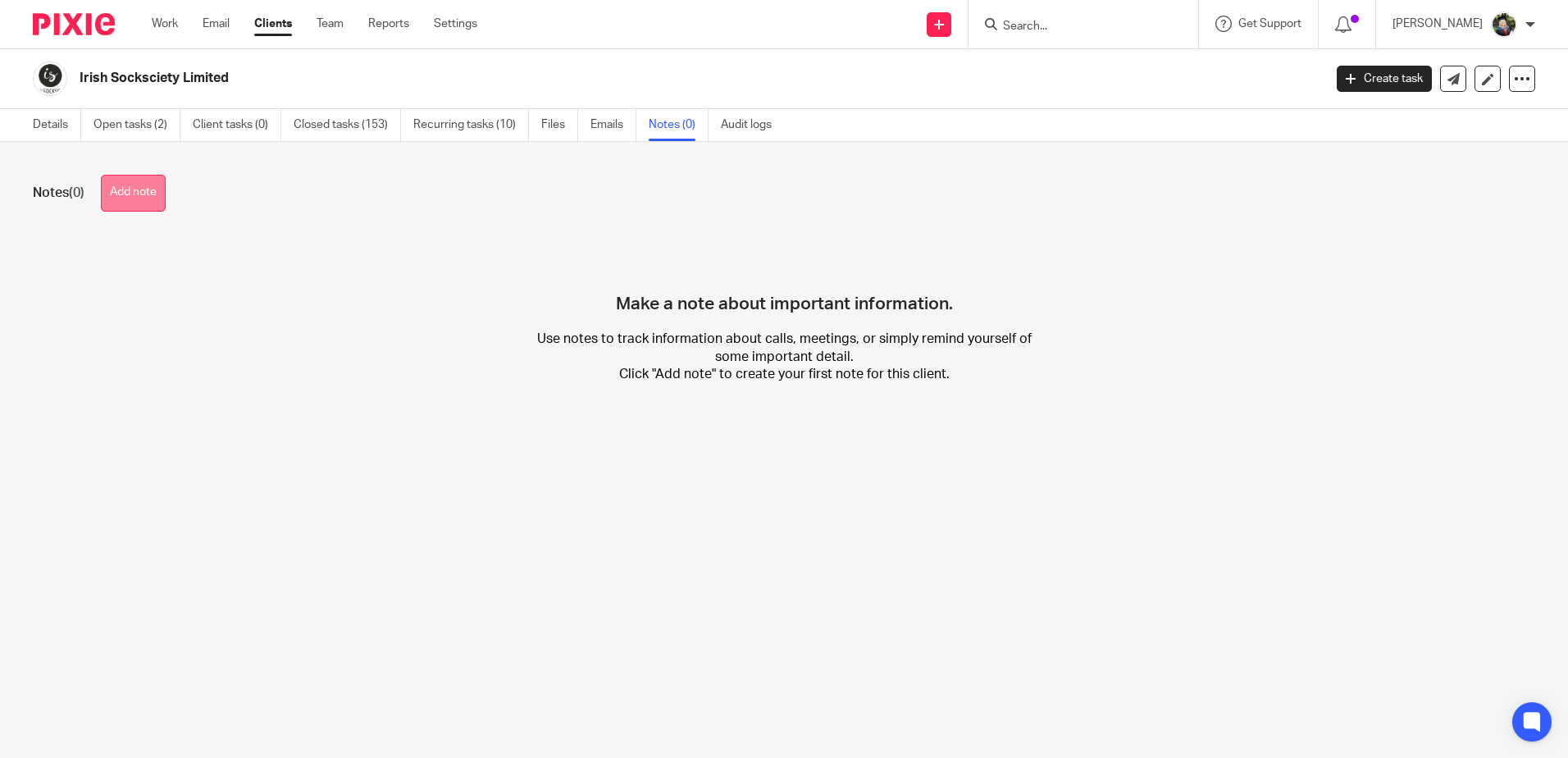
click at [156, 205] on button "Add note" at bounding box center [133, 193] width 65 height 37
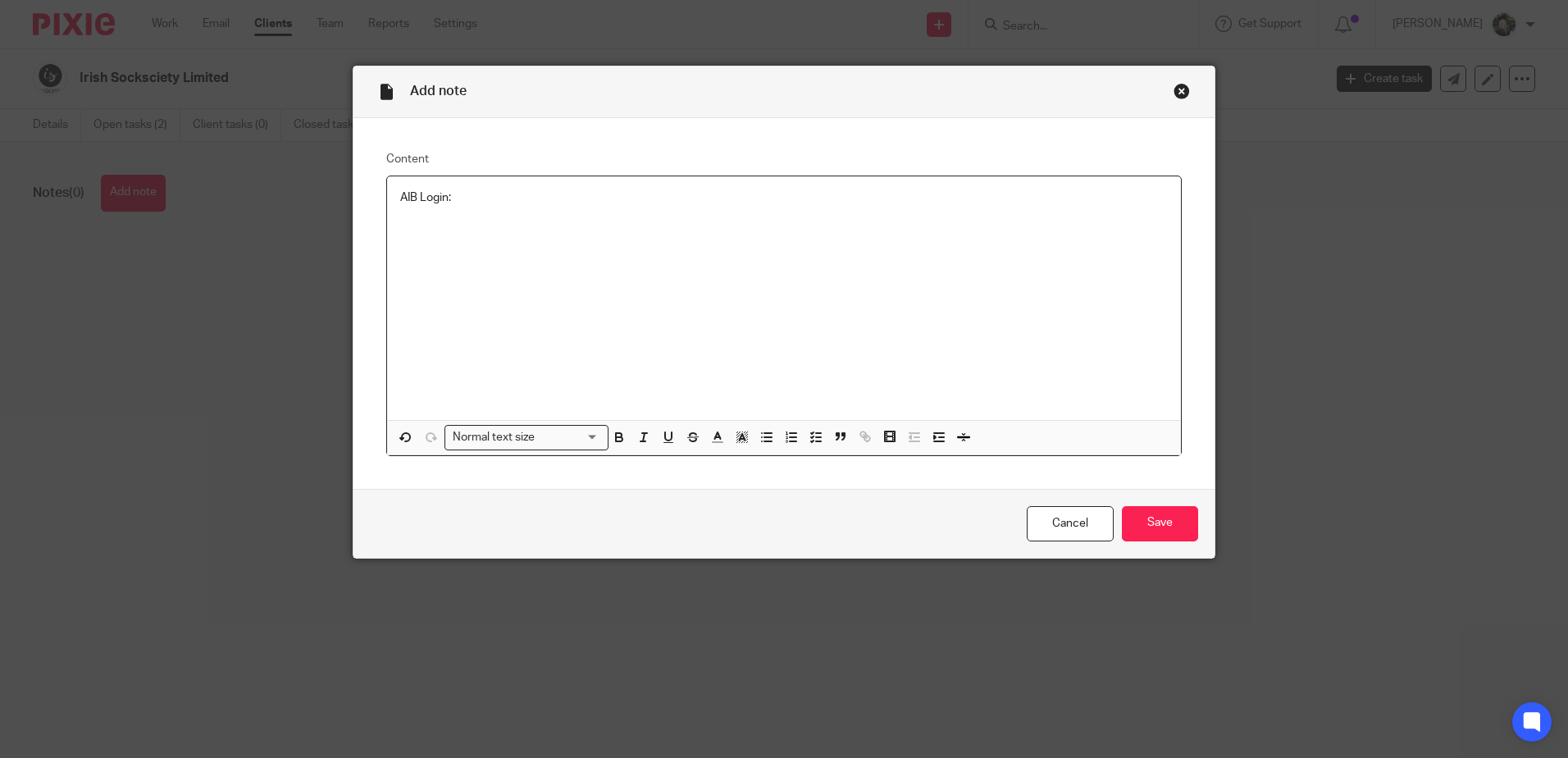
click at [424, 196] on p "AIB Login:" at bounding box center [784, 197] width 767 height 16
drag, startPoint x: 740, startPoint y: 257, endPoint x: 759, endPoint y: 267, distance: 21.5
click at [746, 258] on div "AIB Login:" at bounding box center [784, 299] width 794 height 244
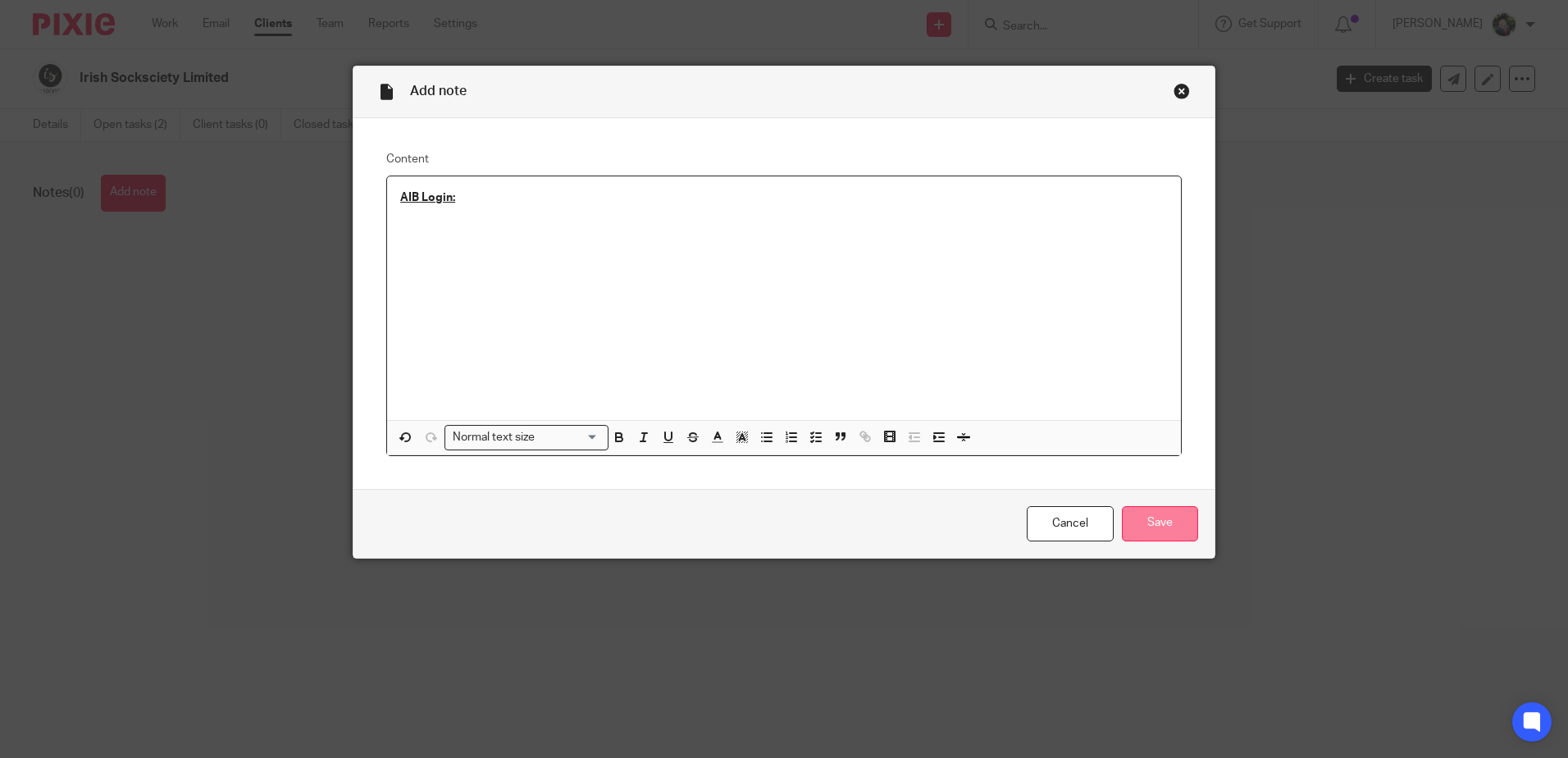
click at [1138, 520] on input "Save" at bounding box center [1160, 523] width 77 height 35
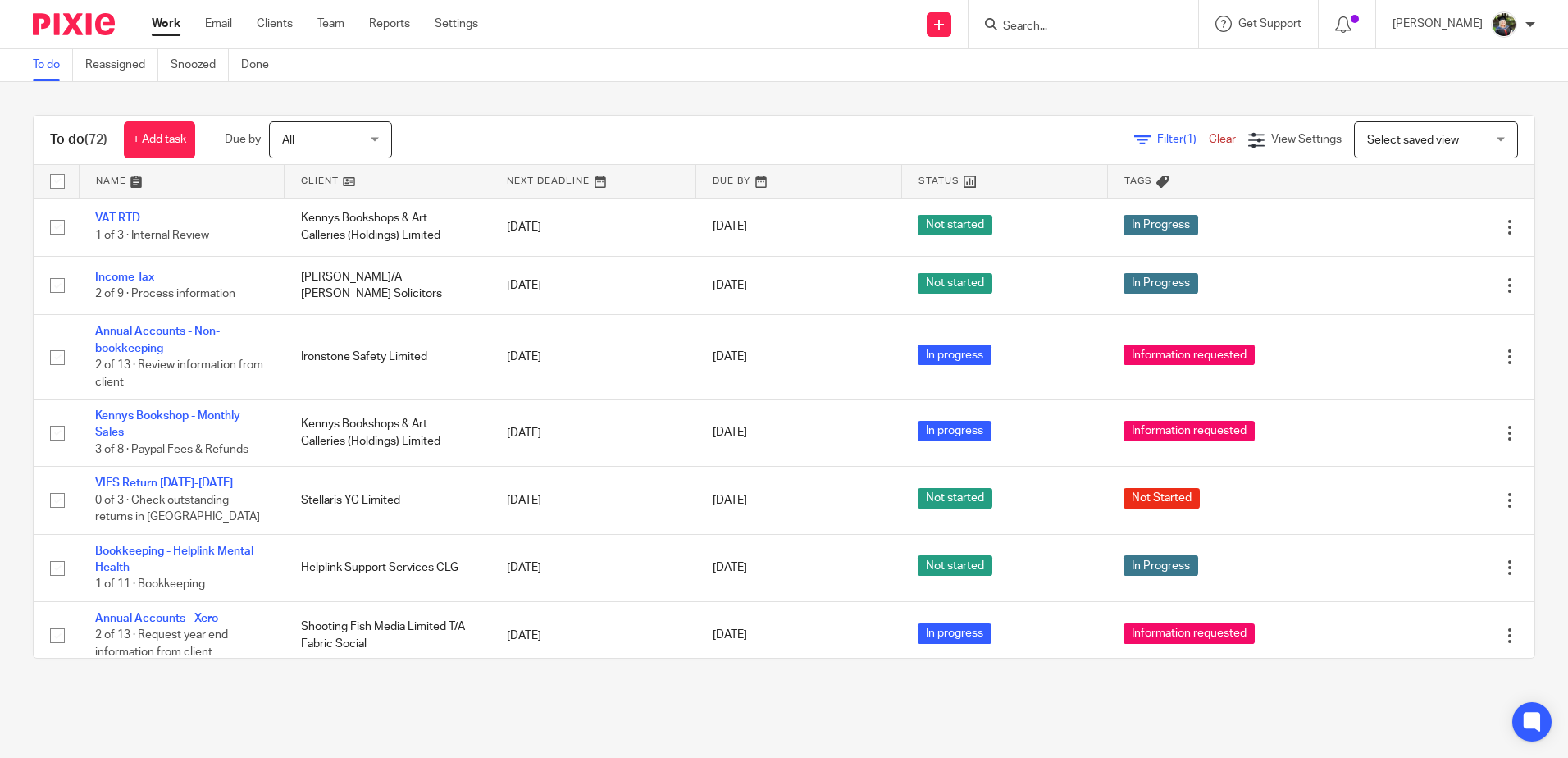
click at [1025, 35] on div at bounding box center [1083, 24] width 230 height 48
click at [1033, 26] on input "Search" at bounding box center [1075, 27] width 147 height 15
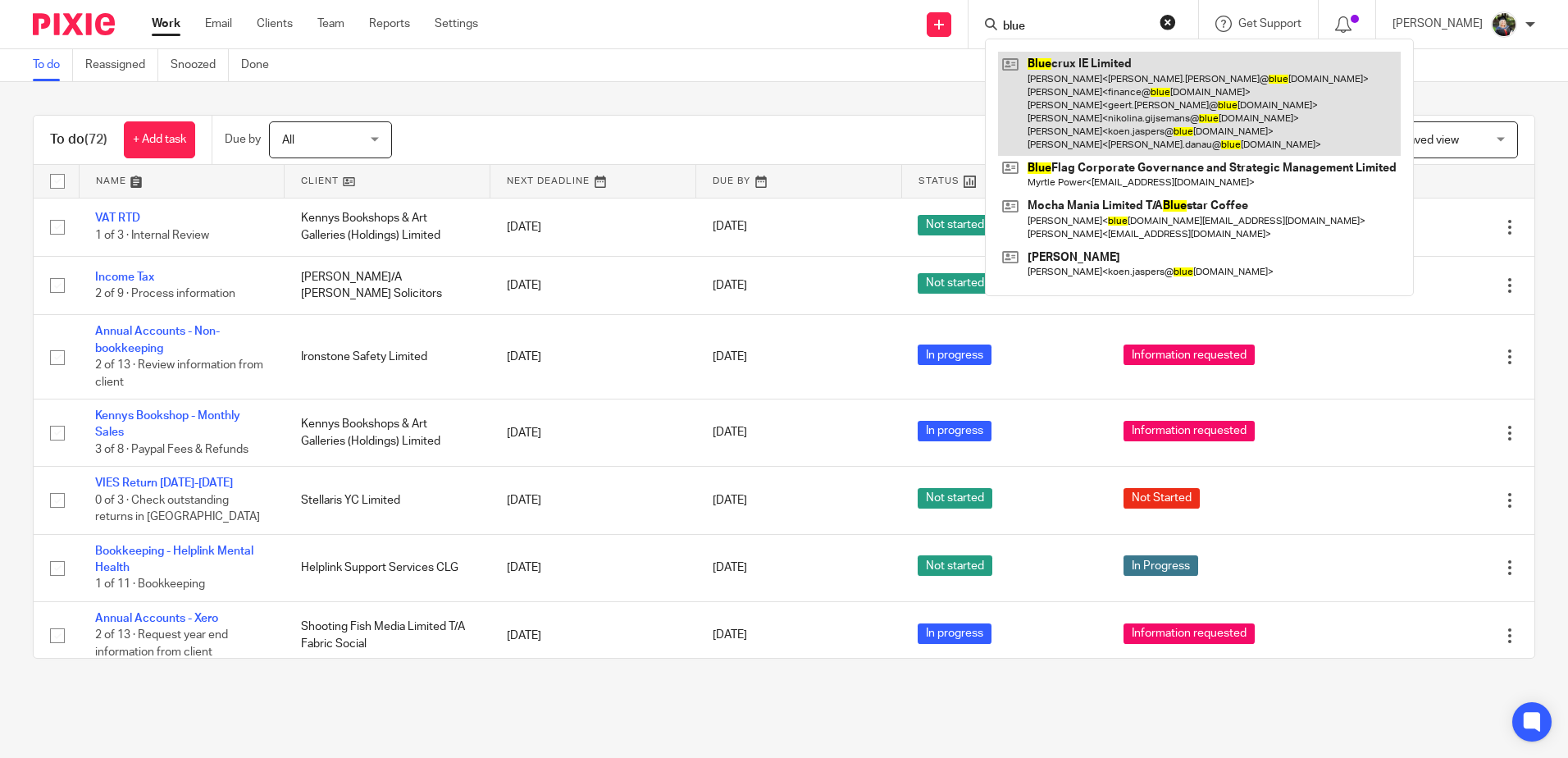
type input "blue"
click at [1233, 121] on link at bounding box center [1199, 104] width 403 height 104
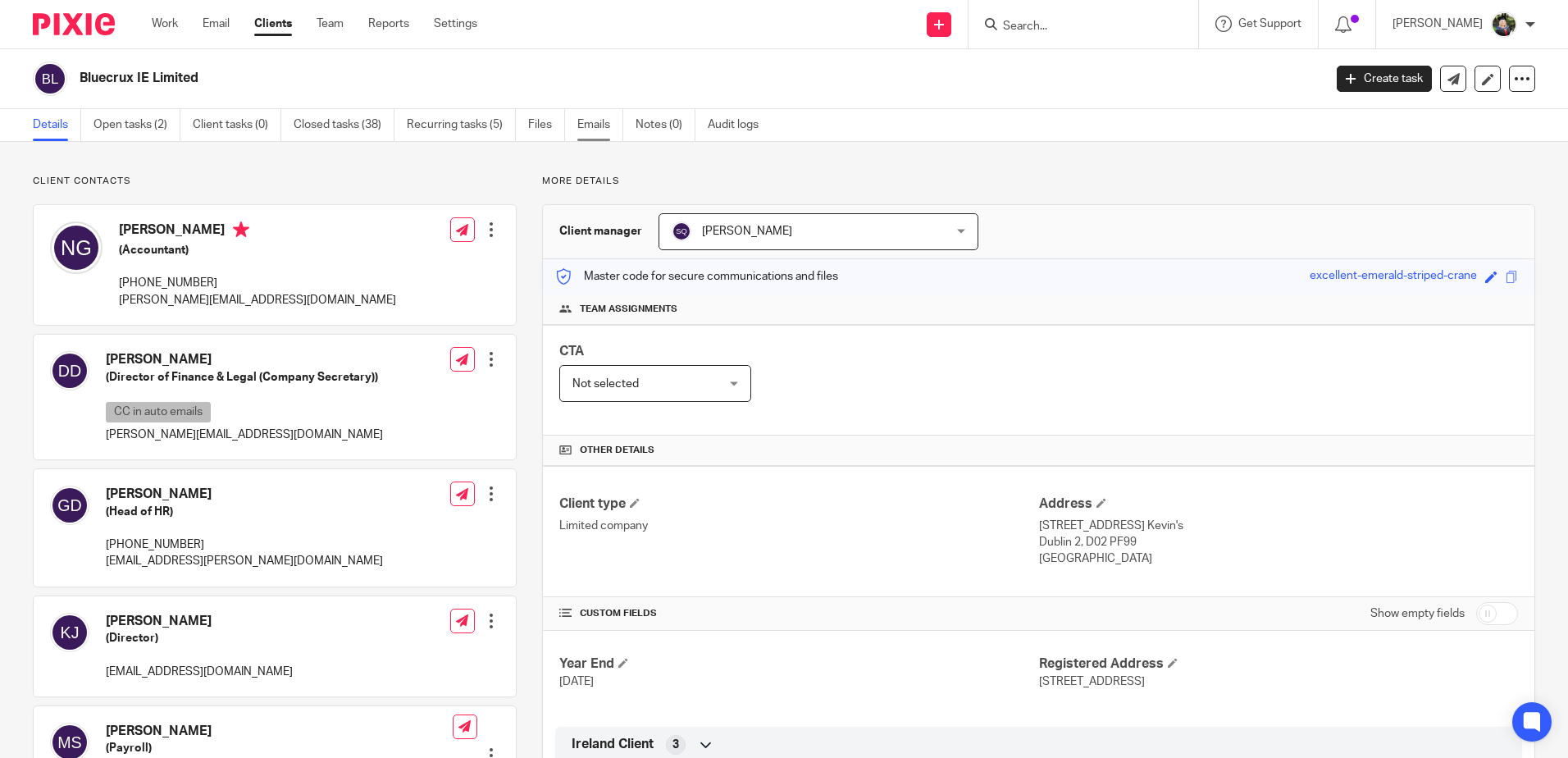
click at [604, 129] on link "Emails" at bounding box center [600, 125] width 46 height 32
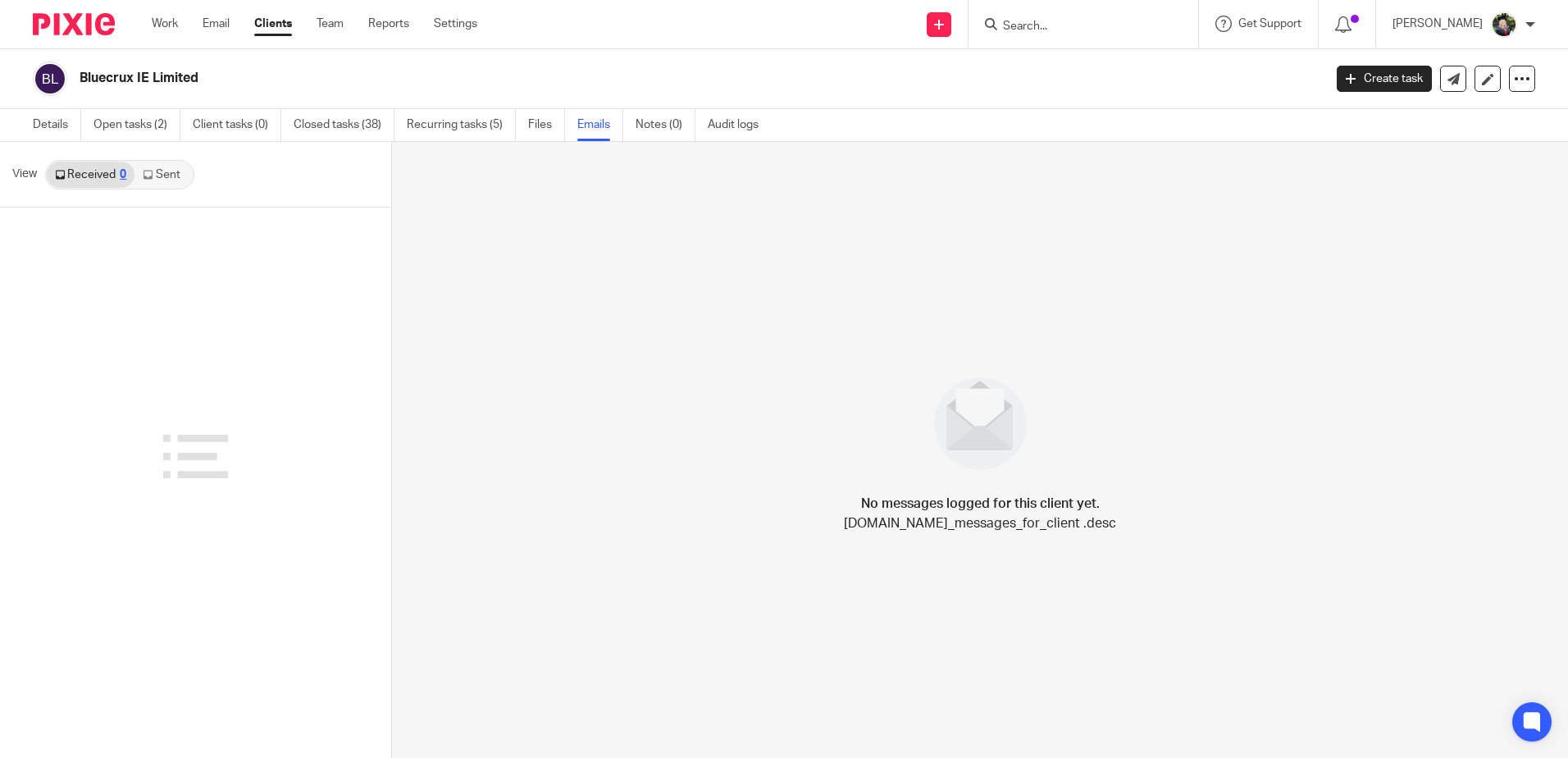
click at [95, 172] on link "Received 0" at bounding box center [90, 175] width 88 height 26
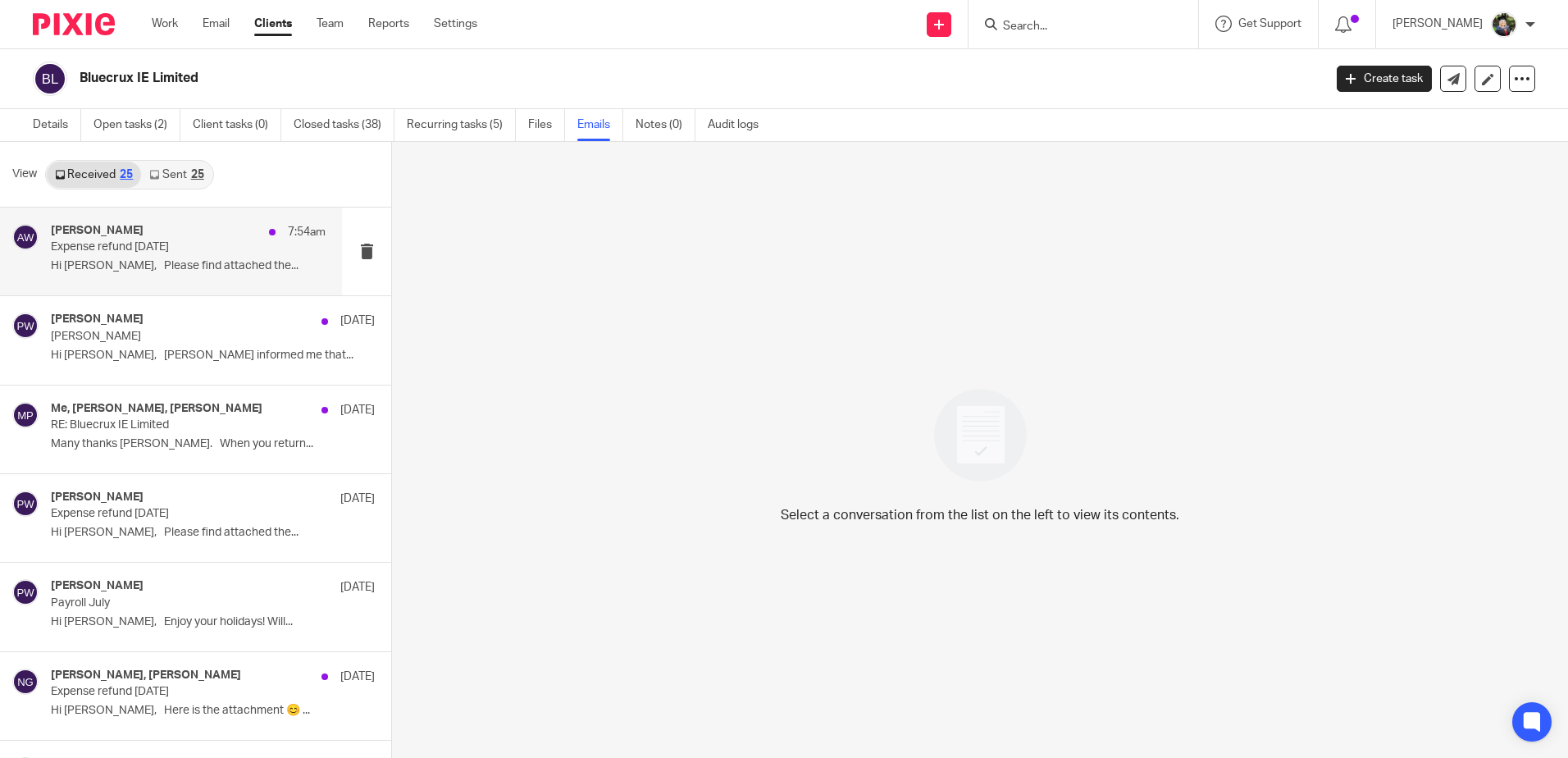
click at [211, 250] on p "Expense refund [DATE]" at bounding box center [161, 247] width 220 height 14
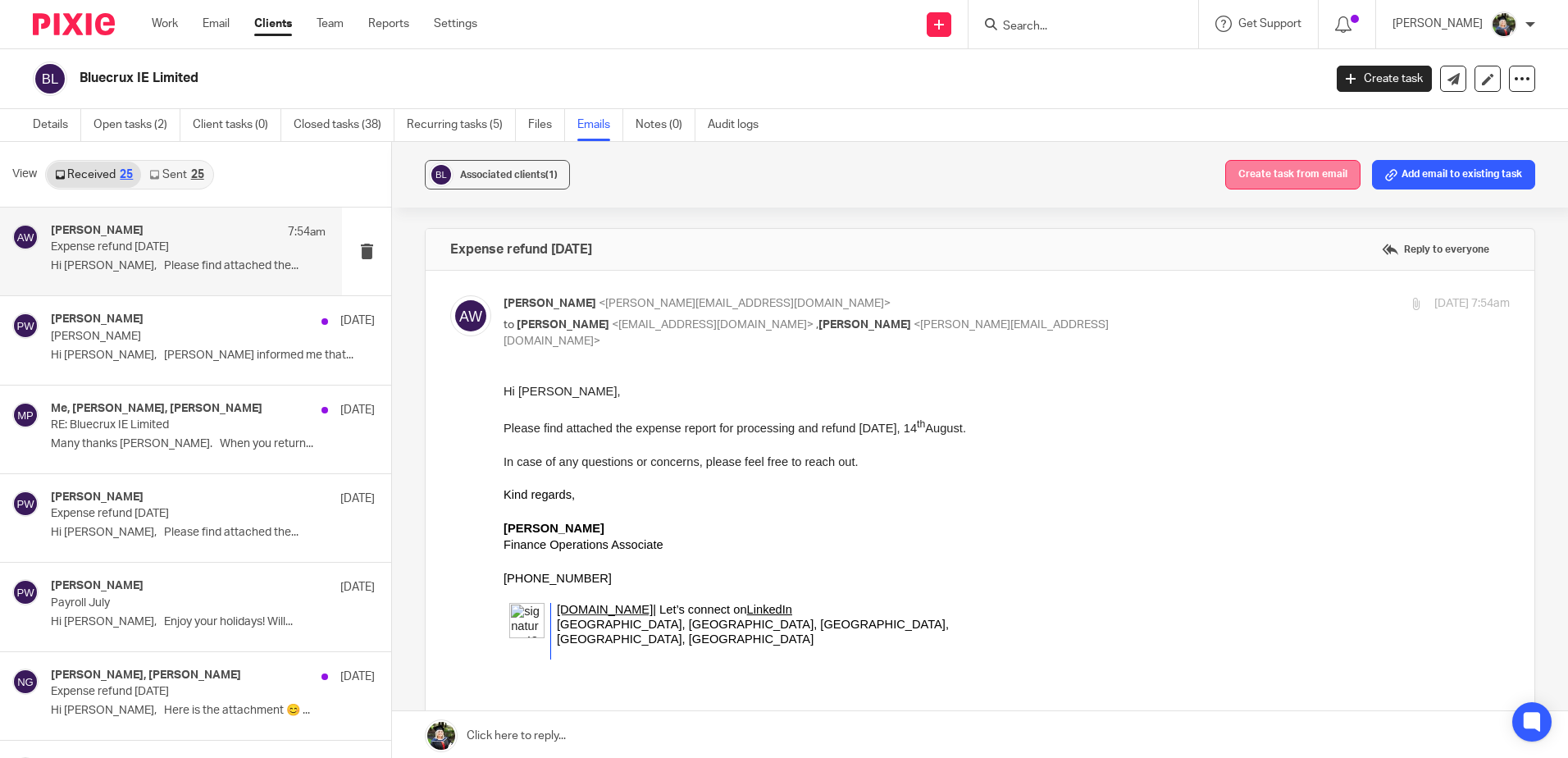
click at [1241, 176] on button "Create task from email" at bounding box center [1292, 174] width 135 height 29
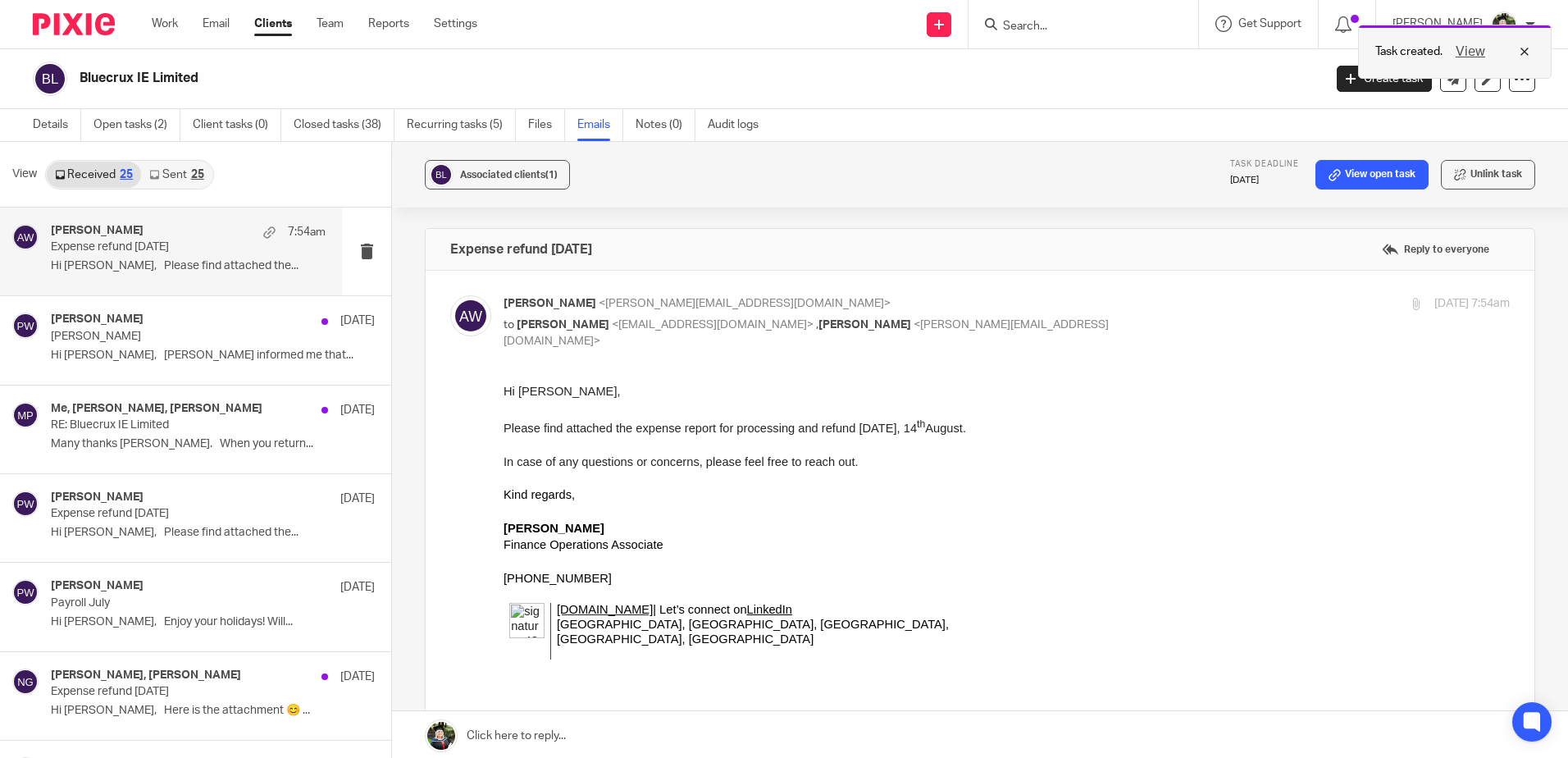
click at [1468, 50] on button "View" at bounding box center [1471, 51] width 40 height 20
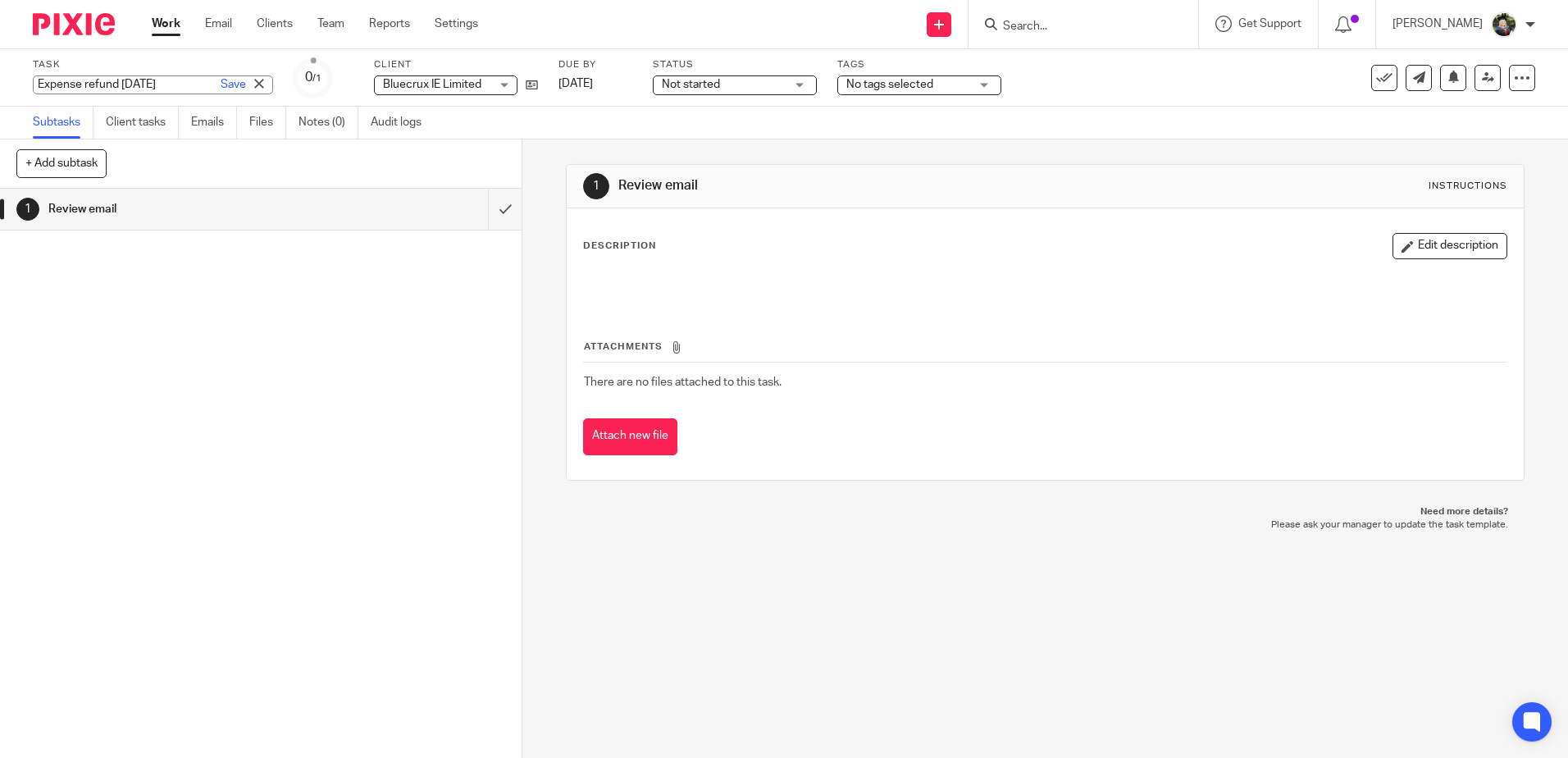
click at [111, 87] on div "Expense refund 14th August 2025 Save Expense refund 14th August 2025" at bounding box center [153, 85] width 240 height 19
click at [111, 87] on input "Expense refund [DATE]" at bounding box center [153, 85] width 240 height 19
type input "ERR 14/08/2025"
click at [547, 83] on div "Task ERR 14/08/2025 Save Expense refund 14th August 2025 0 /1 Client Bluecrux I…" at bounding box center [659, 78] width 1252 height 40
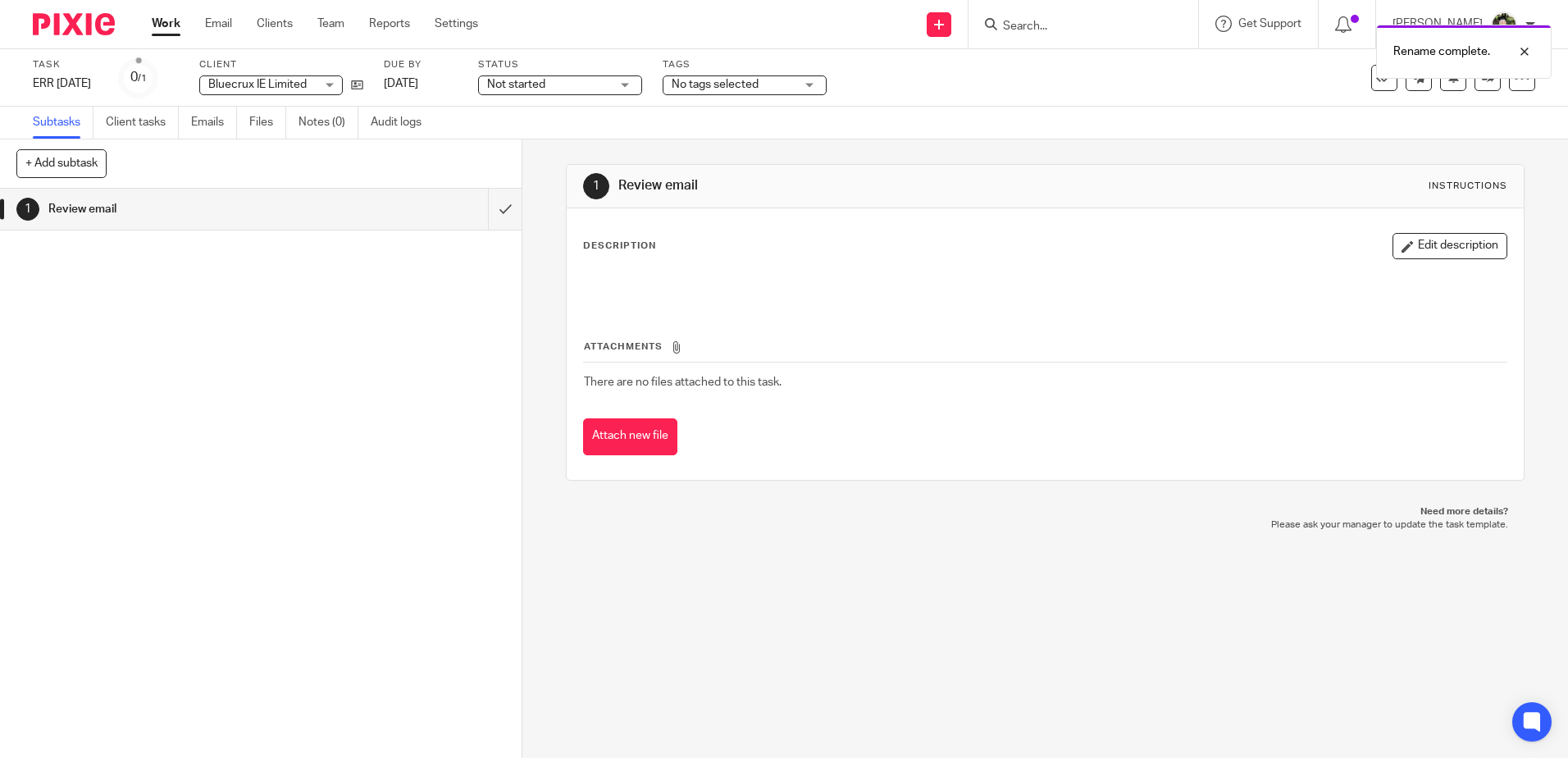
click at [576, 83] on span "Not started" at bounding box center [548, 85] width 123 height 17
click at [457, 89] on link "[DATE]" at bounding box center [421, 84] width 74 height 17
click at [1234, 85] on div "Rename complete. Deadline updated." at bounding box center [1167, 78] width 767 height 125
drag, startPoint x: 159, startPoint y: 15, endPoint x: 244, endPoint y: 34, distance: 87.1
click at [159, 15] on div "Work Email Clients Team Reports Settings Work Email Clients Team Reports Settin…" at bounding box center [319, 24] width 368 height 48
